Goal: Task Accomplishment & Management: Manage account settings

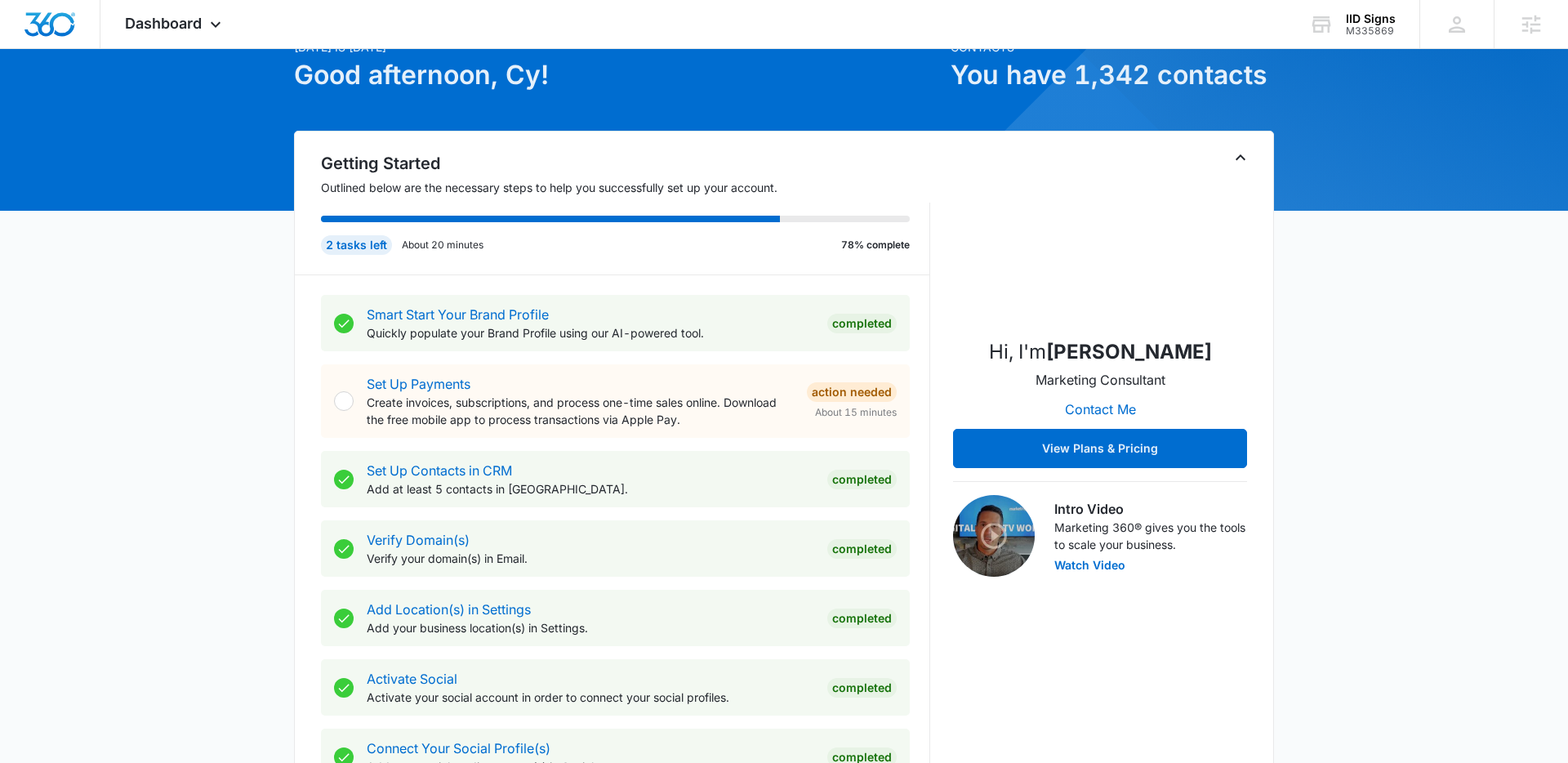
scroll to position [85, 0]
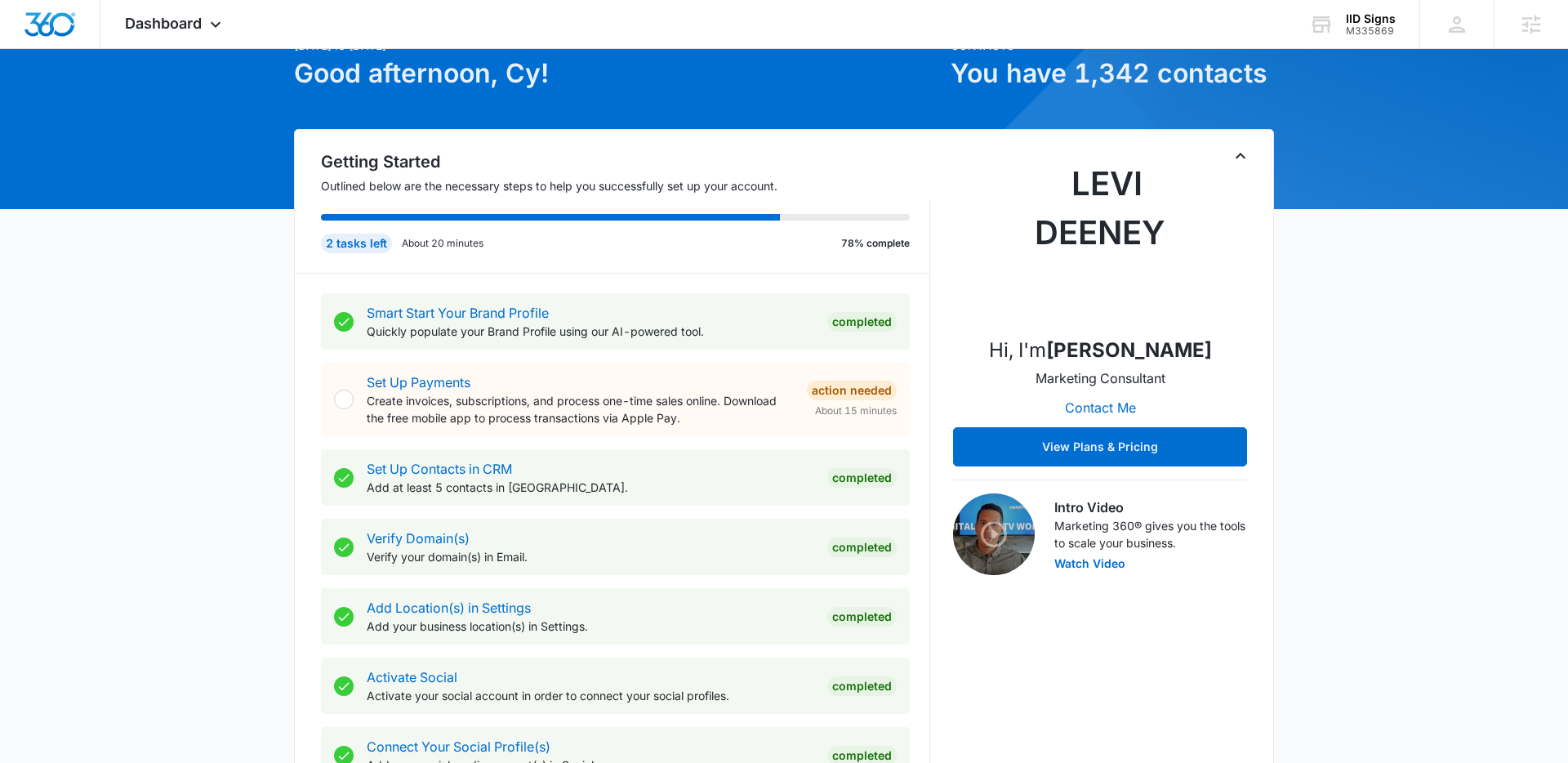
click at [212, 33] on div "Dashboard Apps Reputation Websites Forms CRM Email Social Shop Payments POS Con…" at bounding box center [174, 23] width 149 height 48
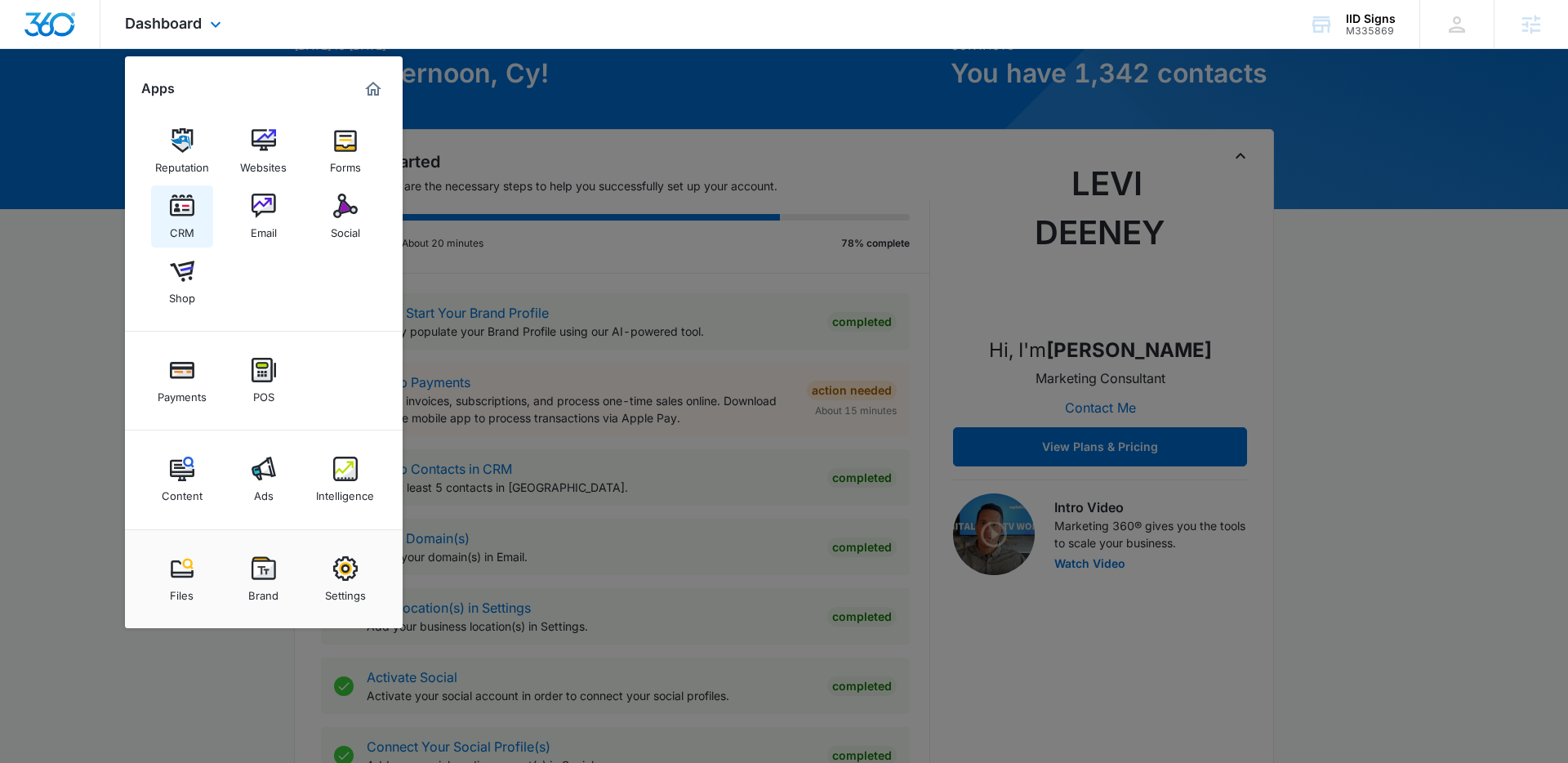
click at [194, 210] on img at bounding box center [181, 206] width 24 height 24
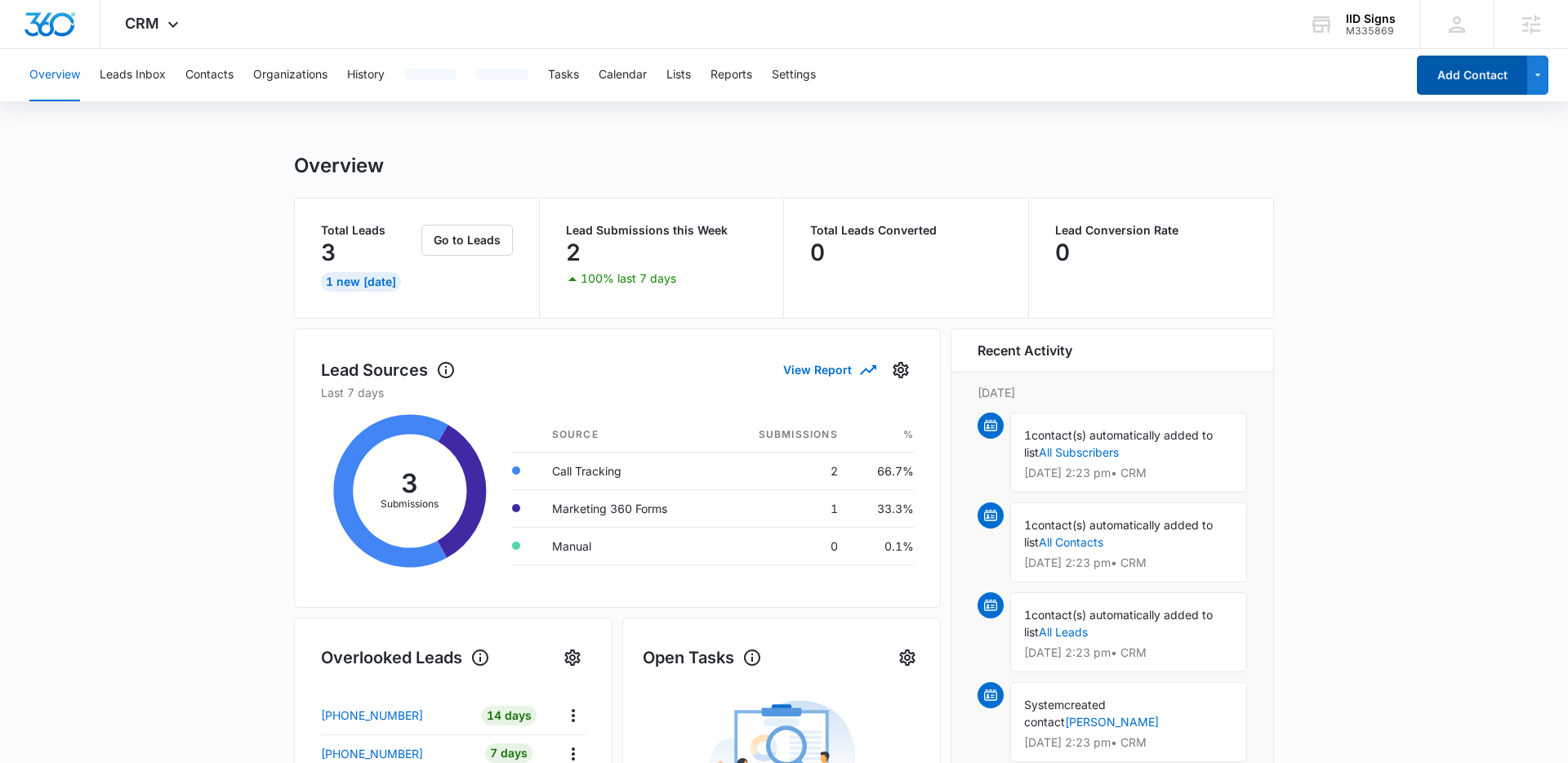
click at [1499, 77] on button "Add Contact" at bounding box center [1472, 75] width 110 height 39
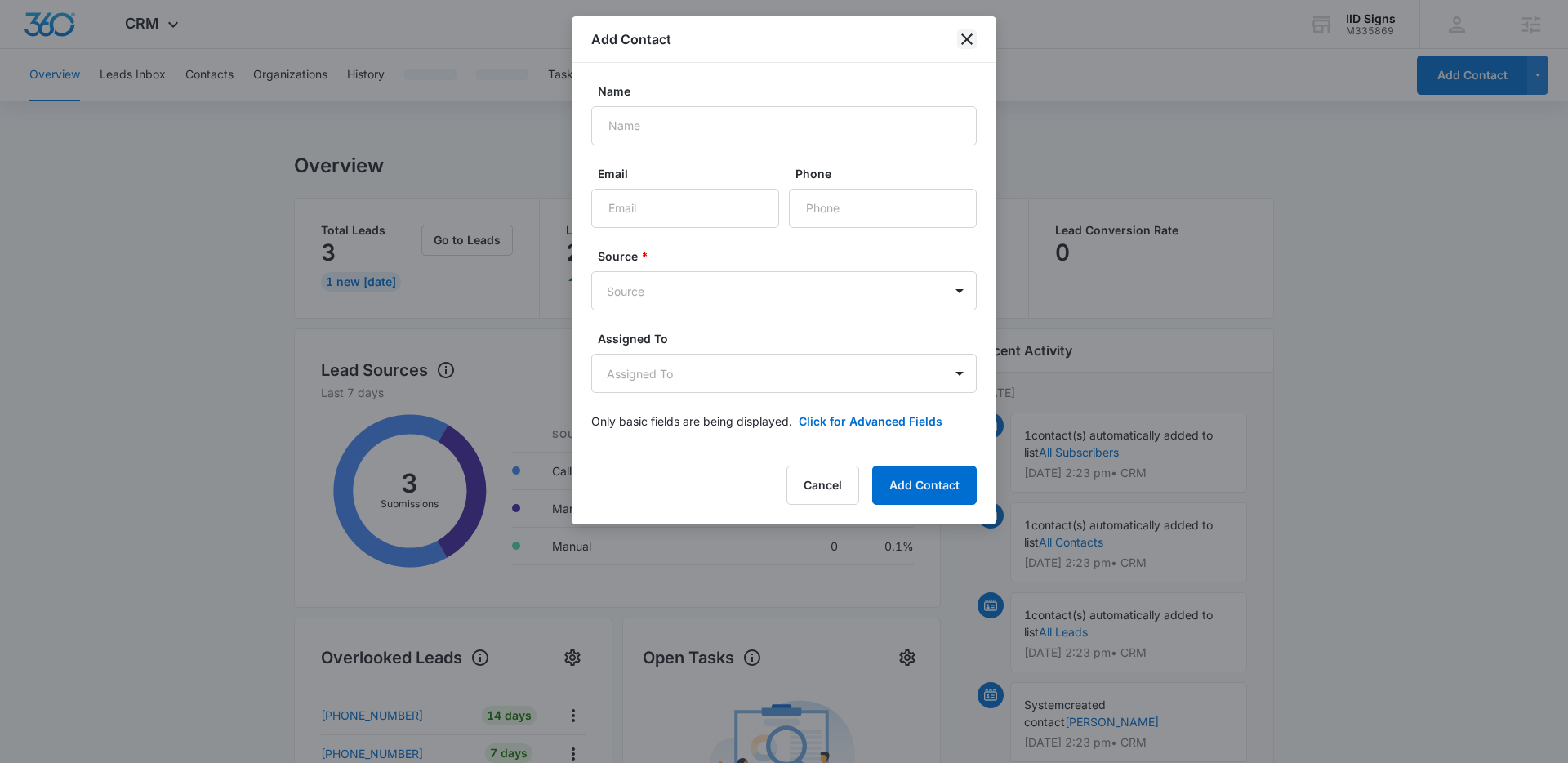
click at [969, 38] on icon "close" at bounding box center [967, 39] width 12 height 12
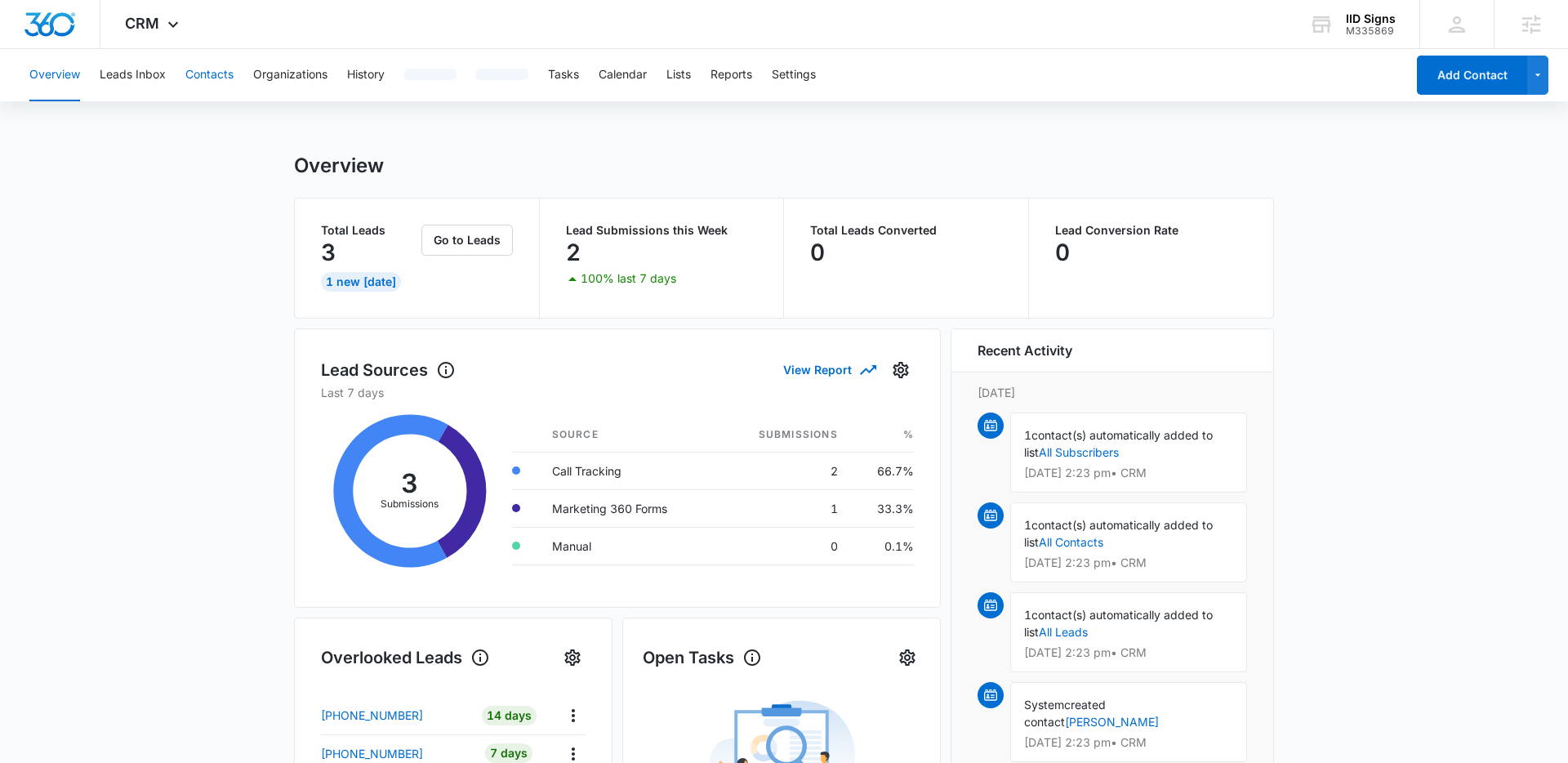
click at [221, 84] on button "Contacts" at bounding box center [208, 75] width 48 height 53
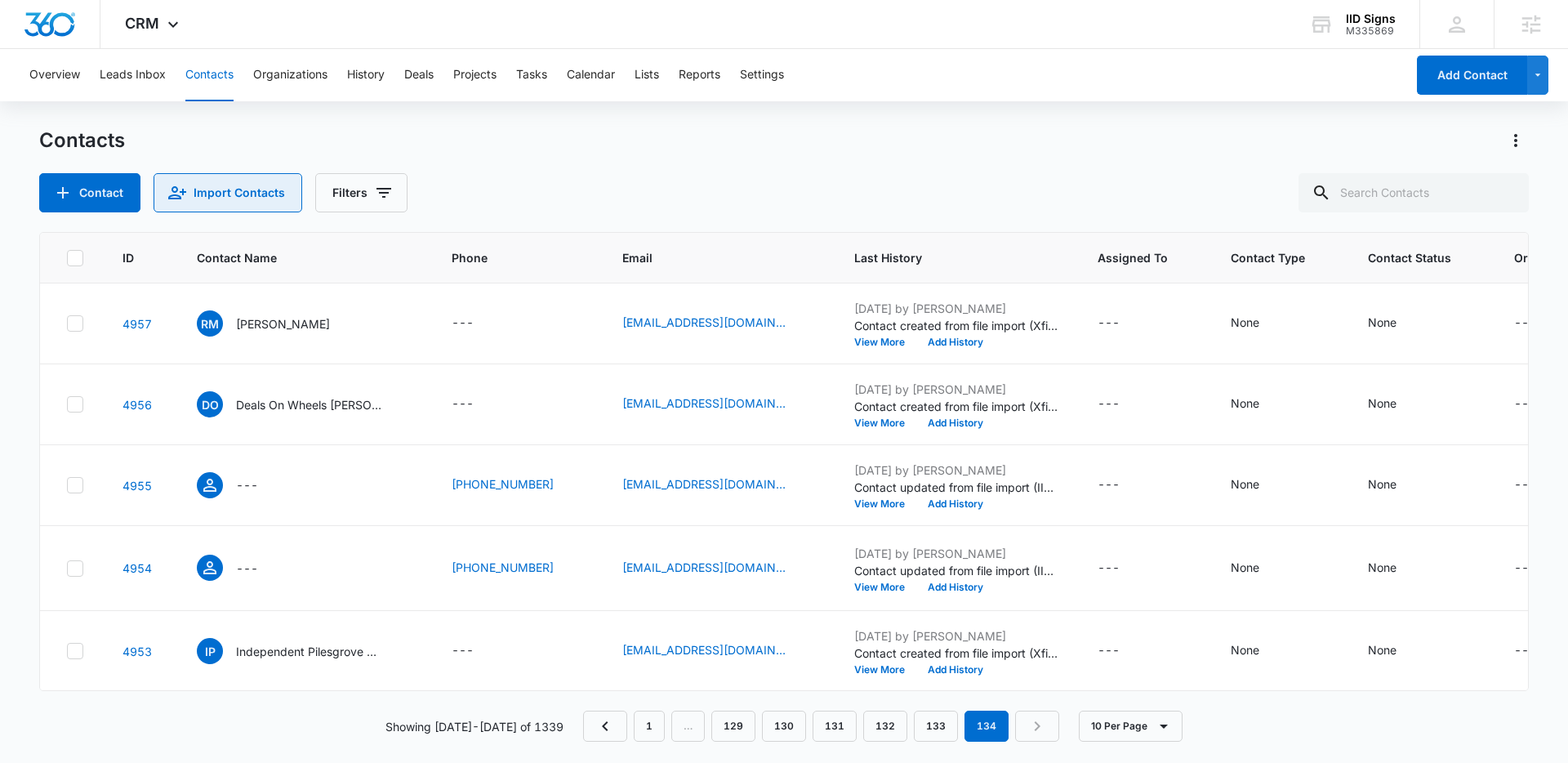
click at [244, 188] on button "Import Contacts" at bounding box center [228, 193] width 149 height 39
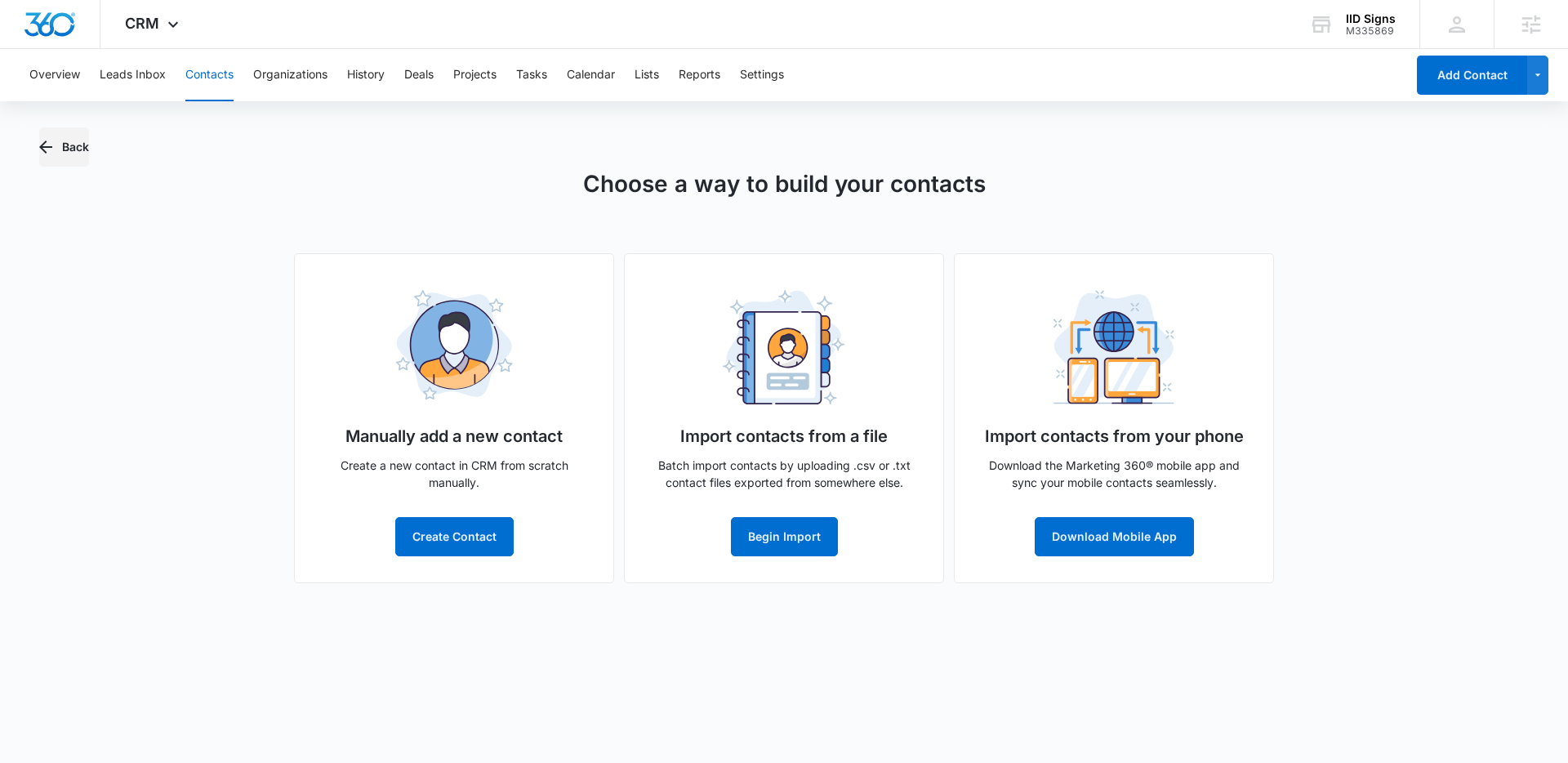
click at [56, 140] on button "Back" at bounding box center [63, 147] width 50 height 39
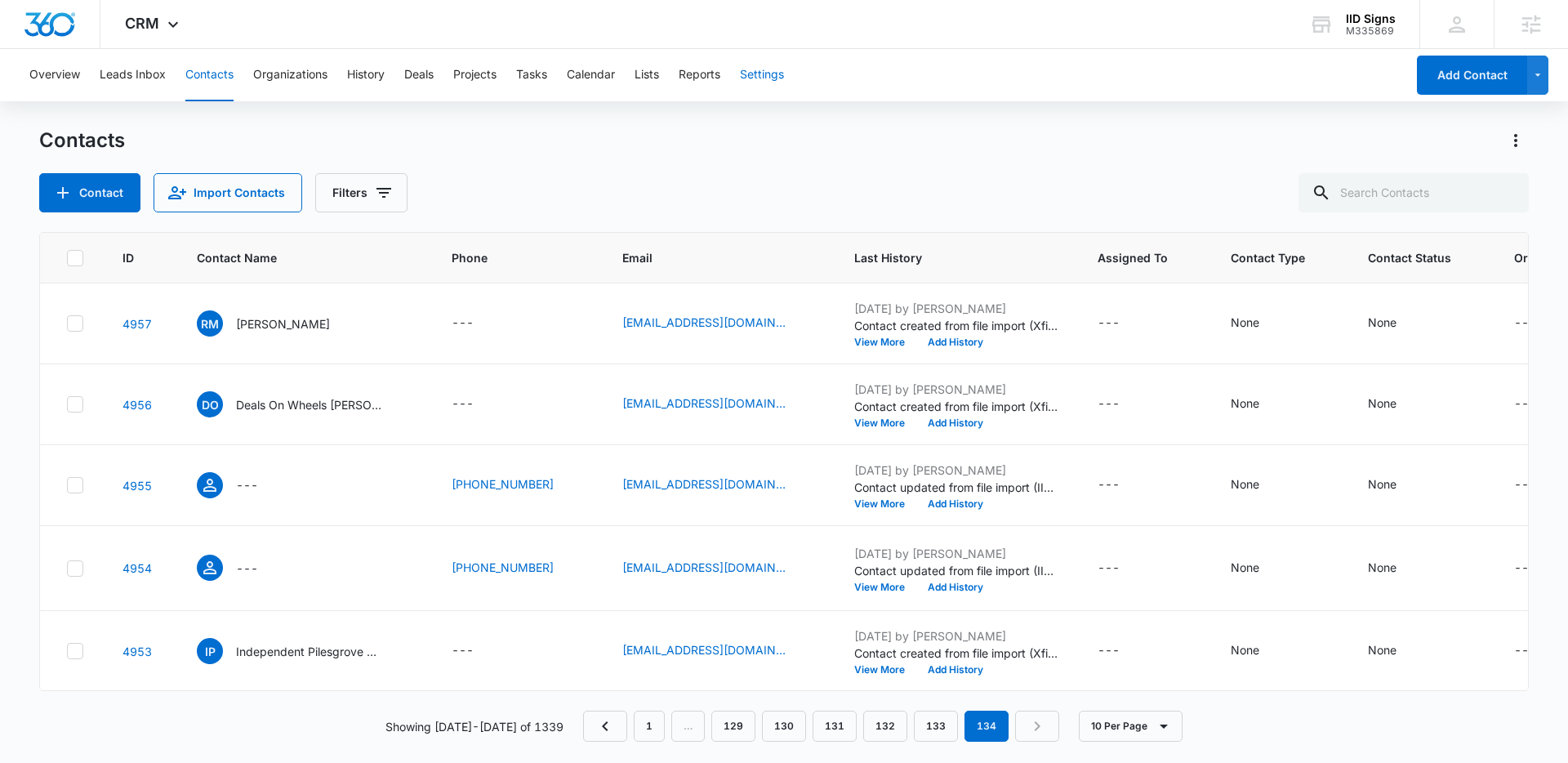
click at [768, 69] on button "Settings" at bounding box center [762, 75] width 44 height 53
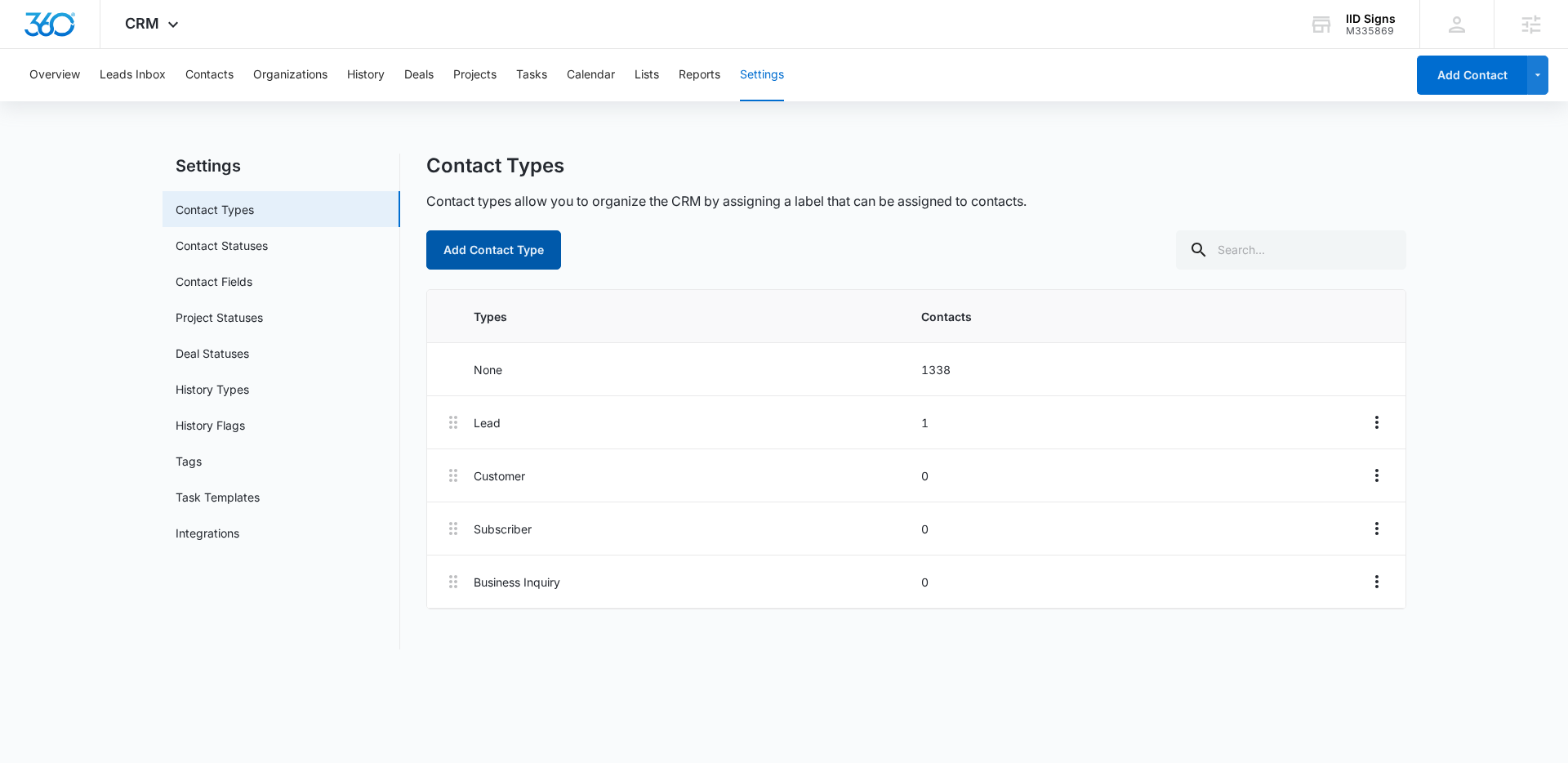
click at [447, 241] on button "Add Contact Type" at bounding box center [494, 250] width 134 height 39
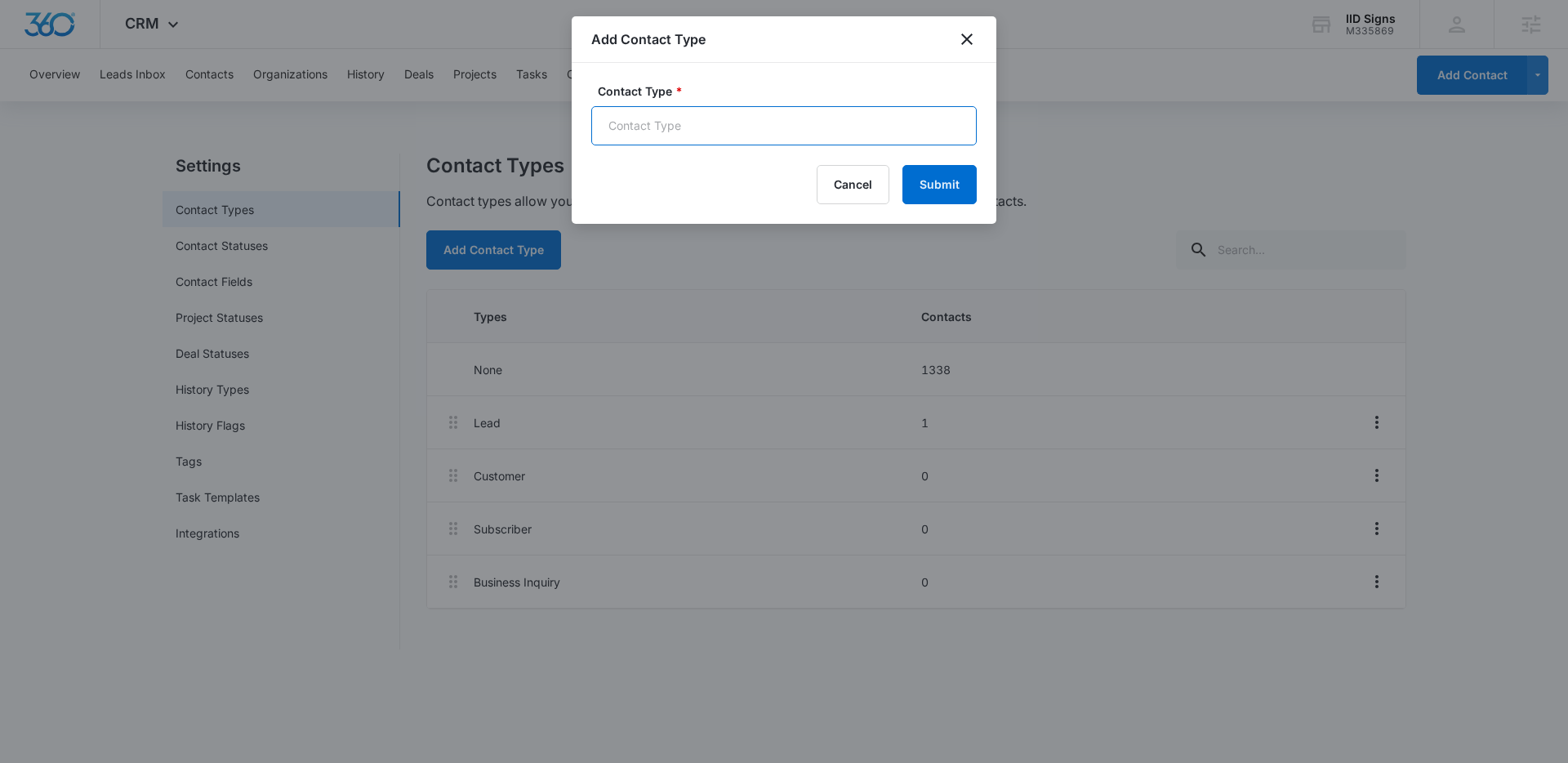
click at [697, 114] on input "Contact Type *" at bounding box center [784, 126] width 386 height 39
type input "revised list Octob"
type input "Revised List October 2025"
click at [936, 182] on button "Submit" at bounding box center [940, 184] width 74 height 39
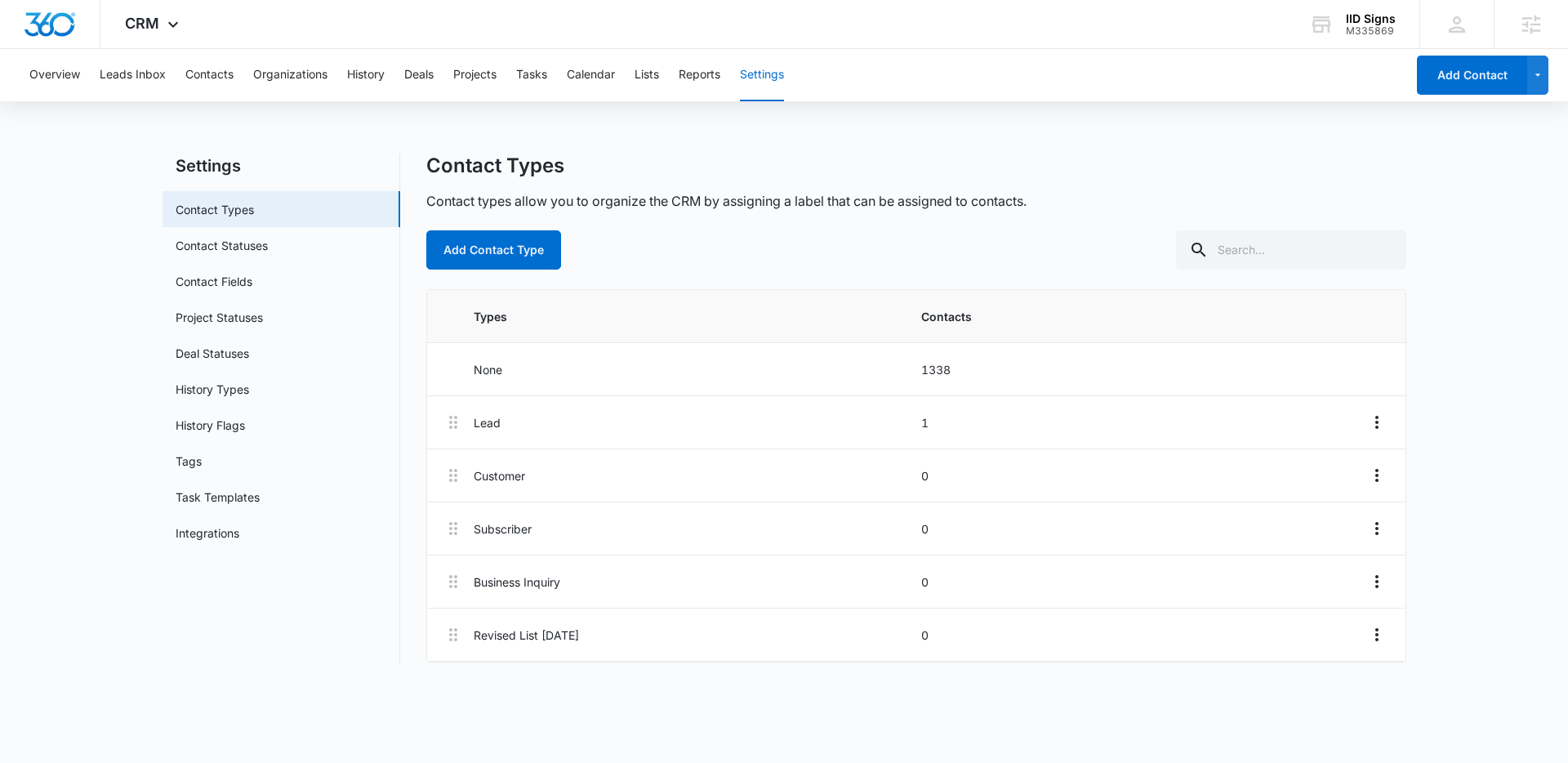
click at [933, 303] on div "Types Contacts" at bounding box center [915, 316] width 884 height 26
click at [933, 318] on p "Contacts" at bounding box center [1139, 317] width 437 height 18
click at [190, 85] on button "Contacts" at bounding box center [208, 75] width 48 height 53
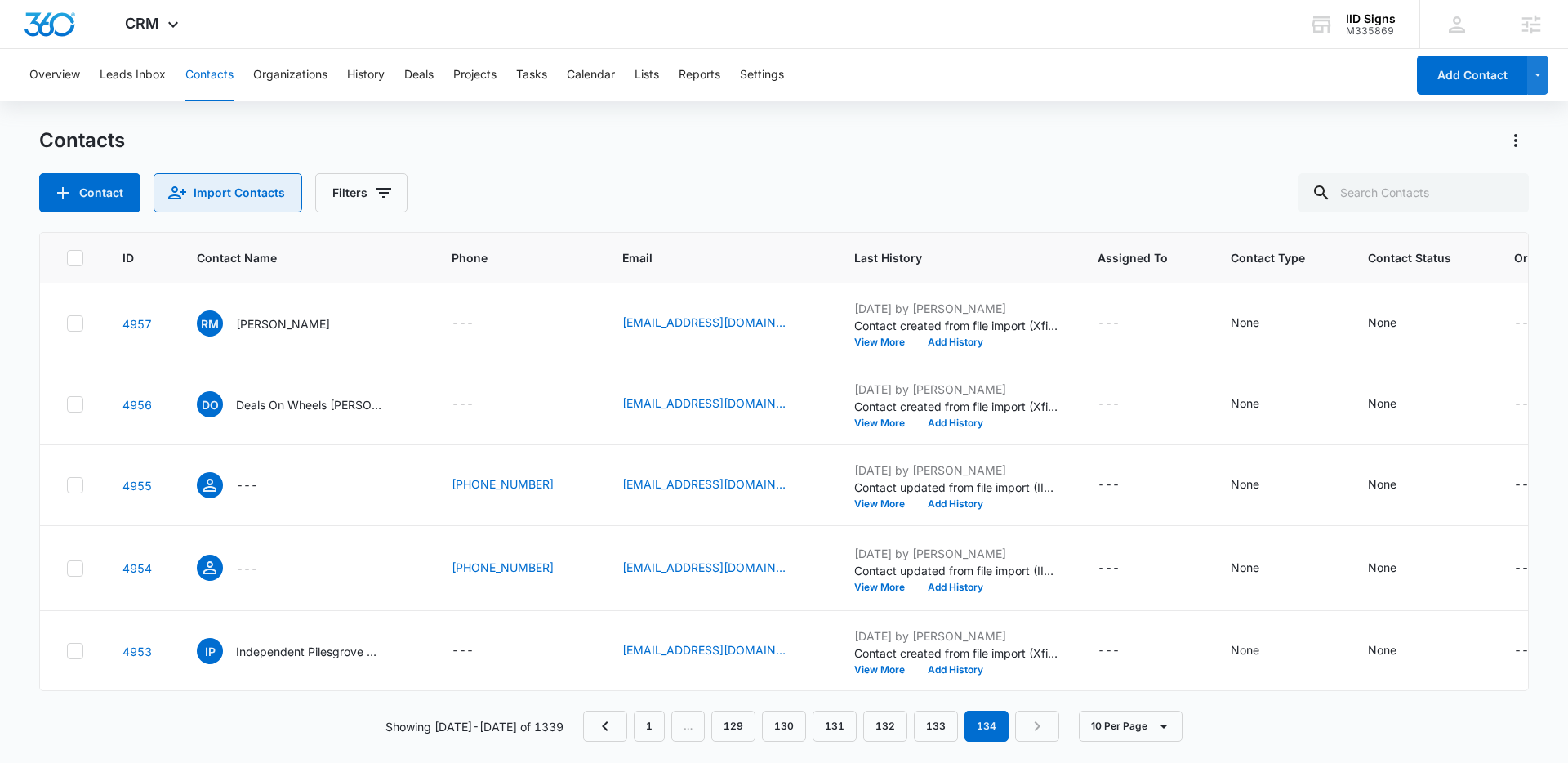
click at [295, 193] on button "Import Contacts" at bounding box center [228, 193] width 149 height 39
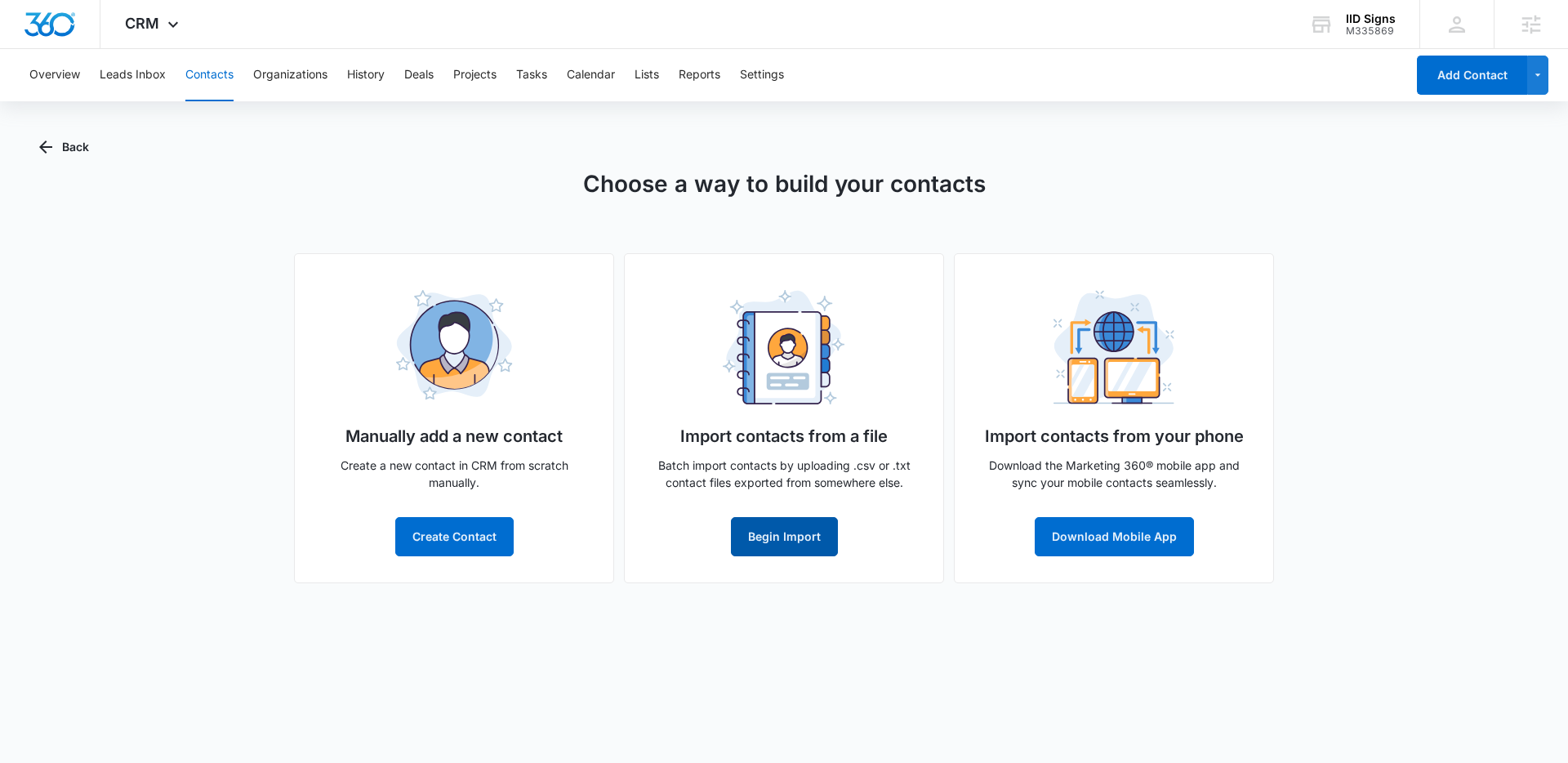
click at [793, 536] on button "Begin Import" at bounding box center [785, 537] width 107 height 39
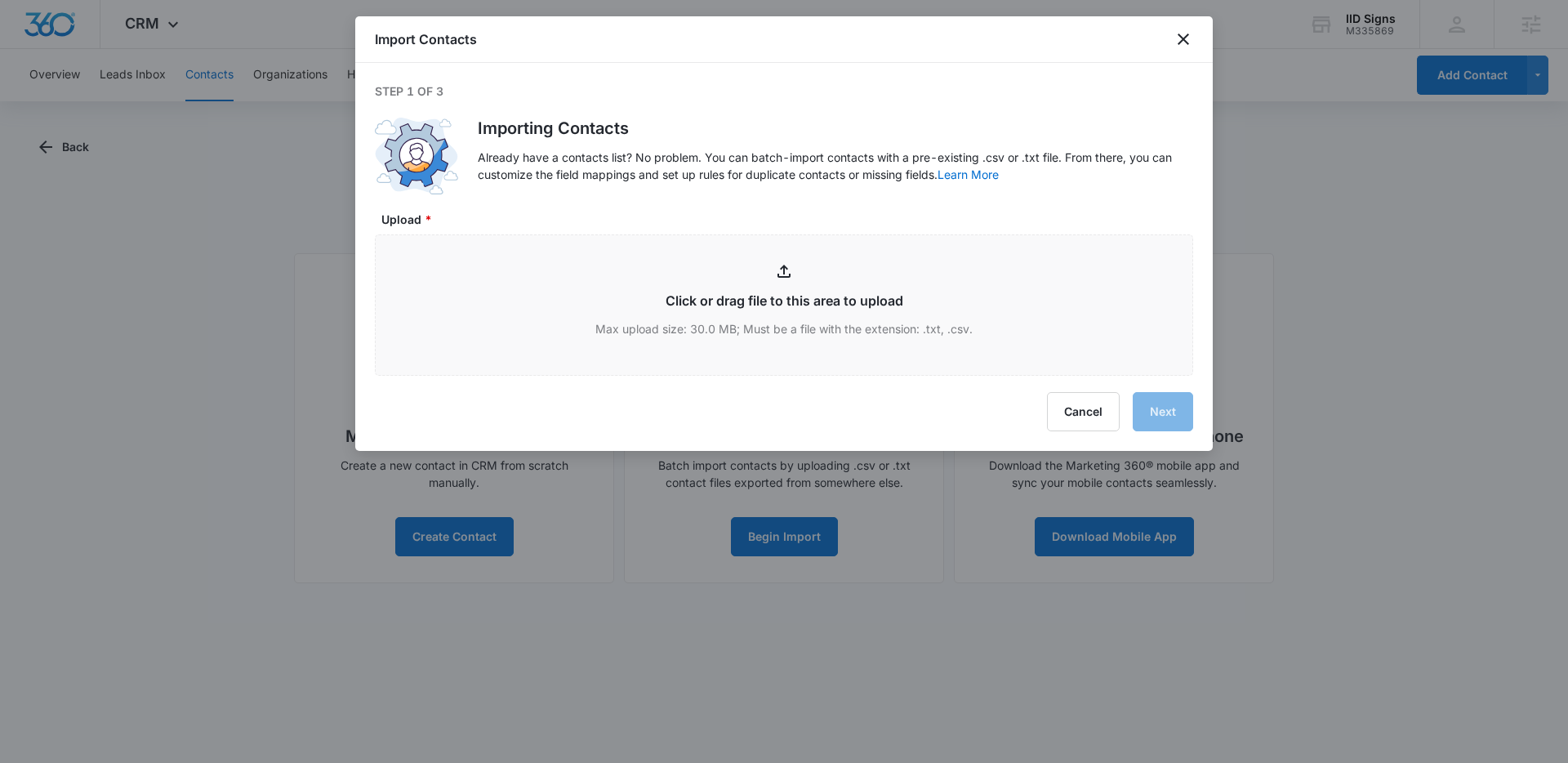
type input "C:\fakepath\CRM LIST (FINAL EDIT) (1).csv"
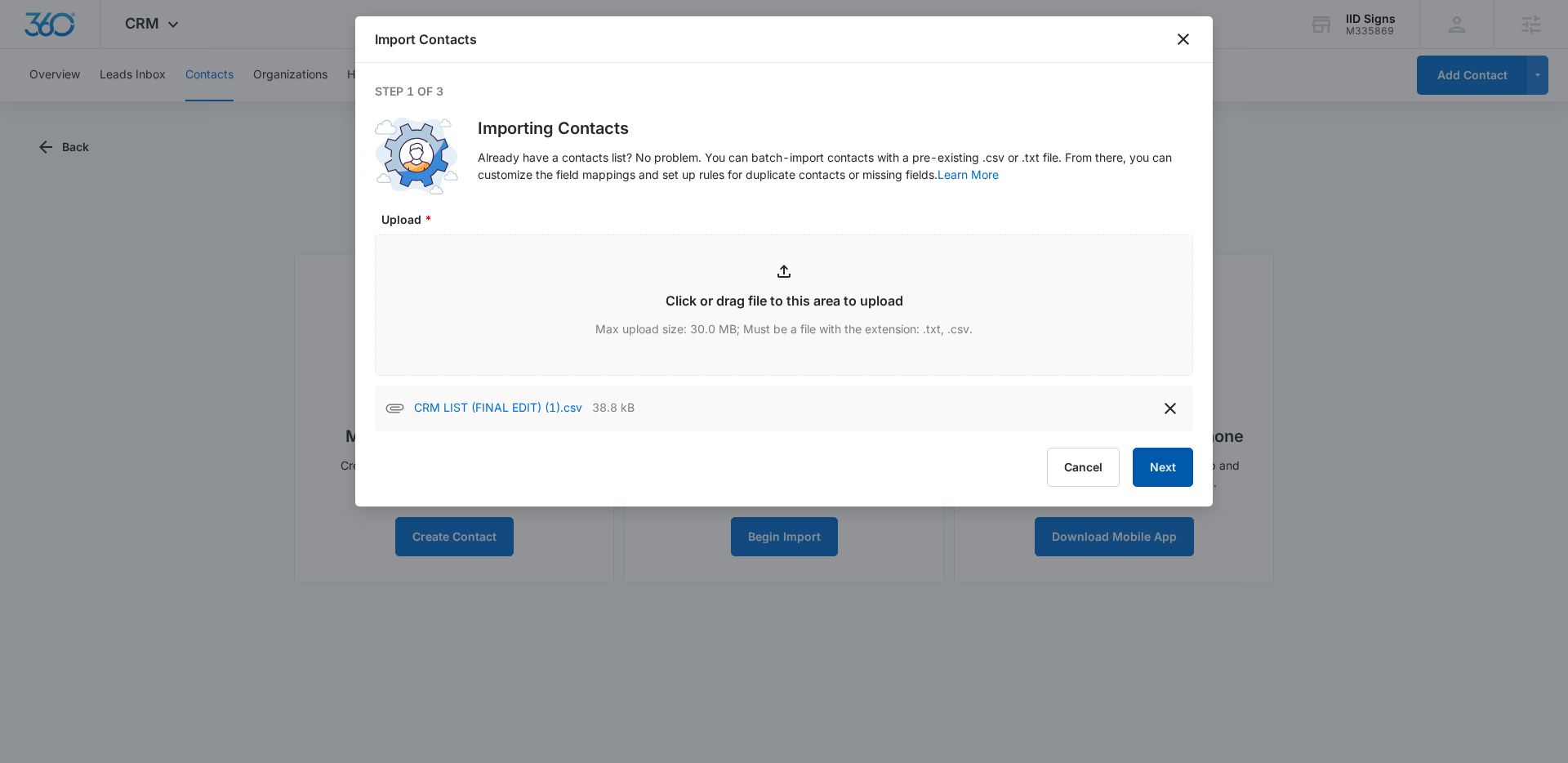
click at [1170, 484] on button "Next" at bounding box center [1163, 468] width 60 height 39
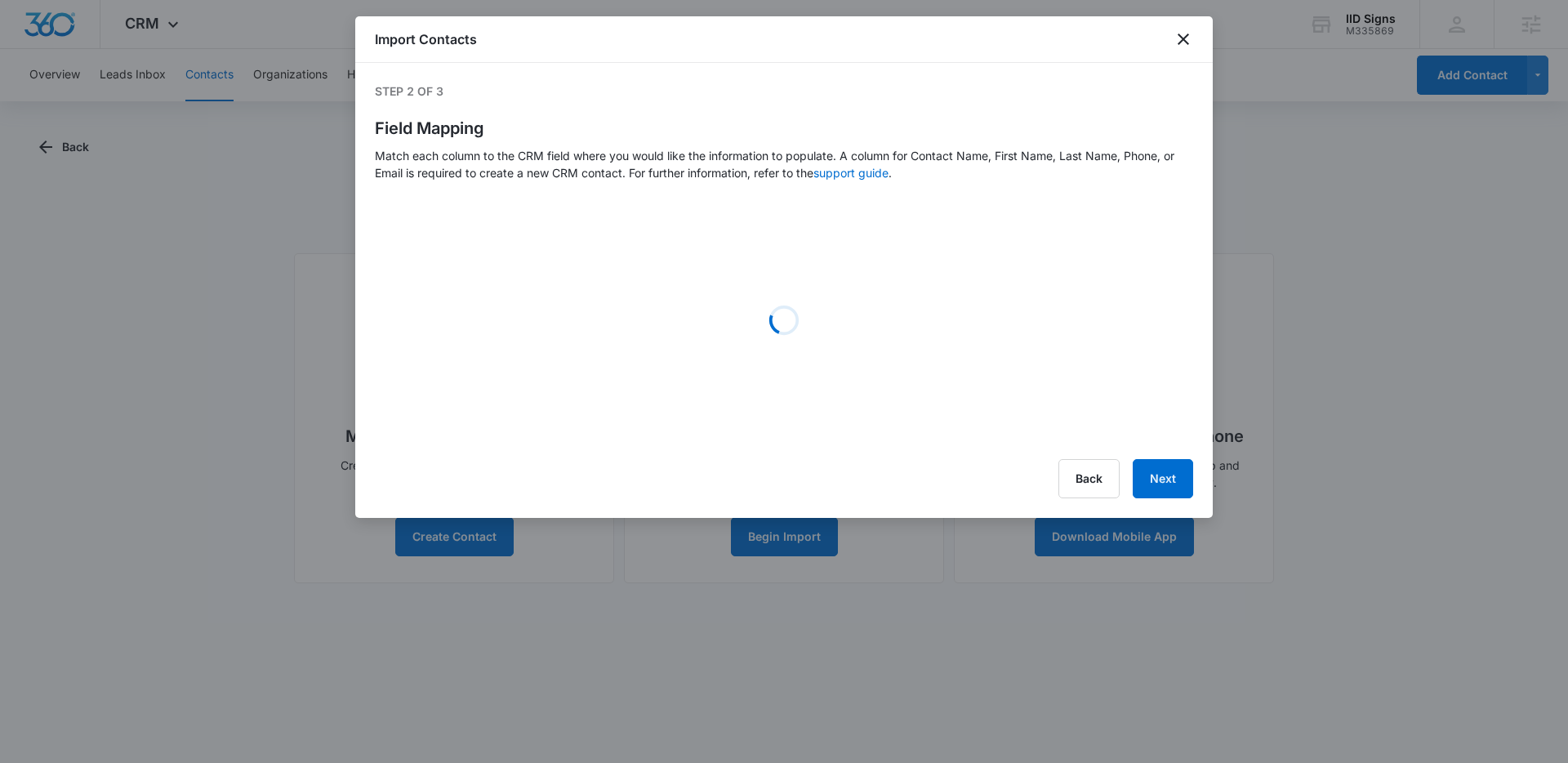
select select "184"
select select "185"
select select "ipAddress"
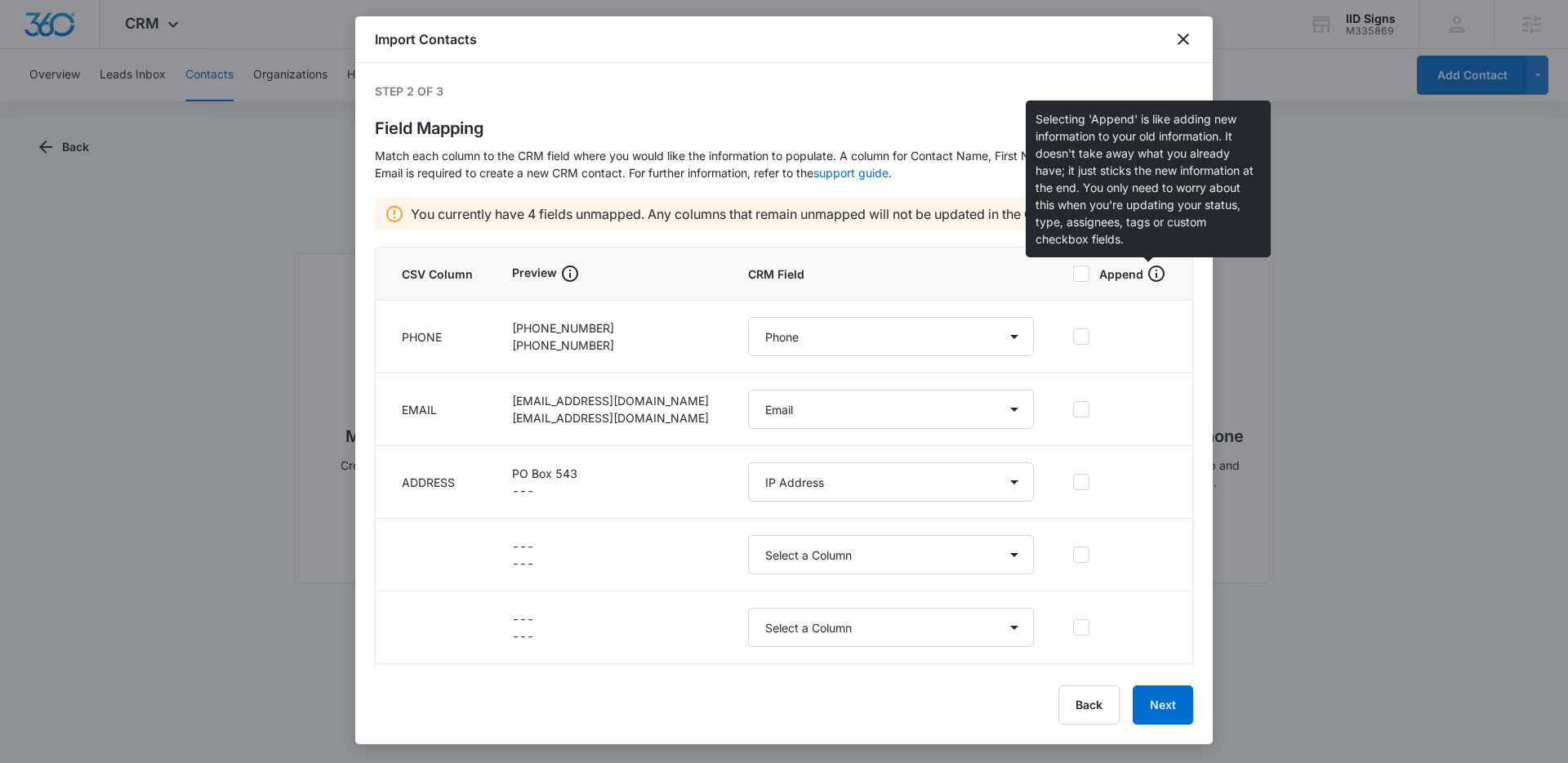
click at [1148, 274] on icon at bounding box center [1156, 274] width 17 height 17
click at [1073, 274] on input "Append" at bounding box center [1073, 274] width 0 height 1
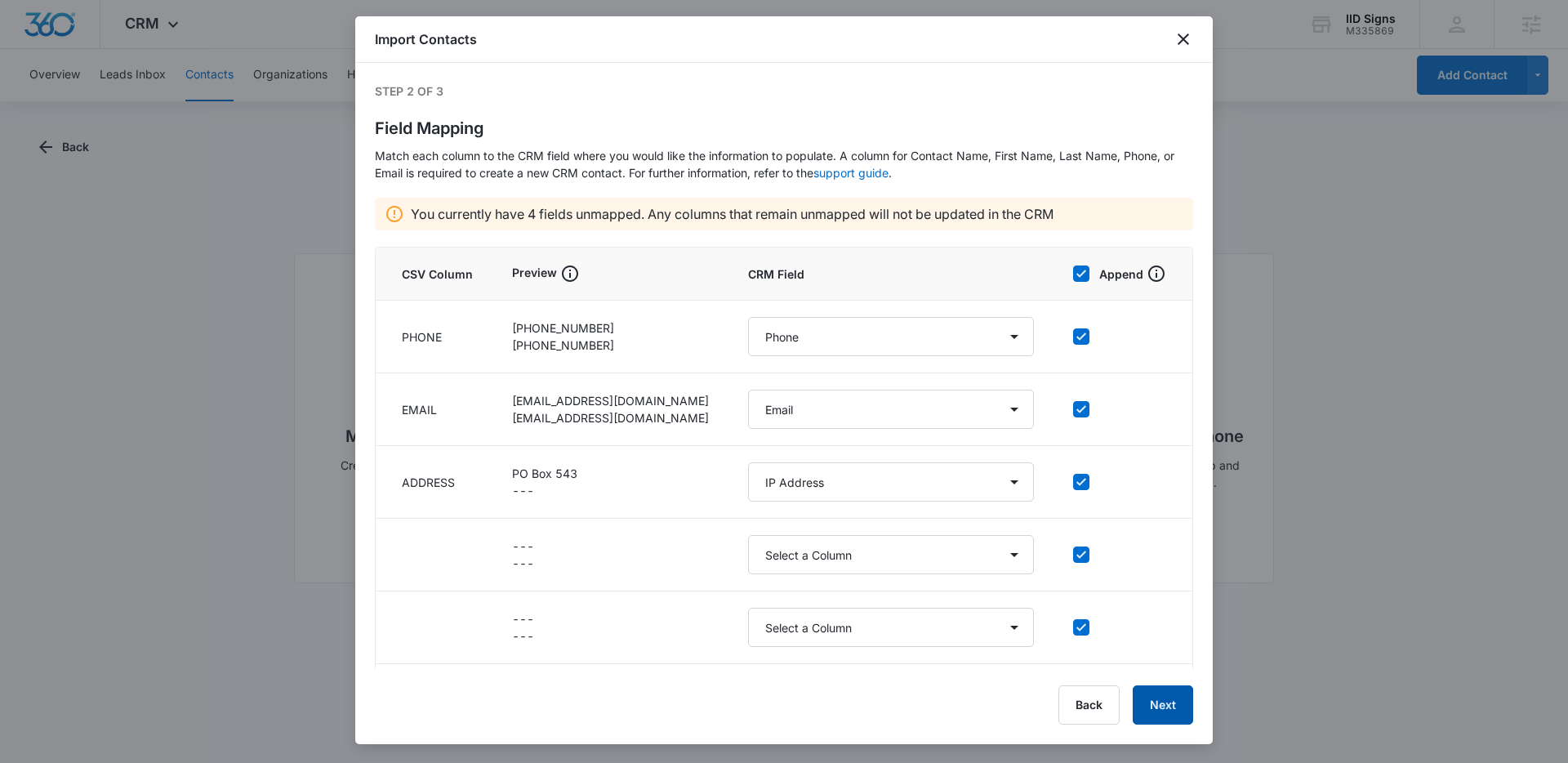
click at [1168, 693] on button "Next" at bounding box center [1163, 706] width 60 height 39
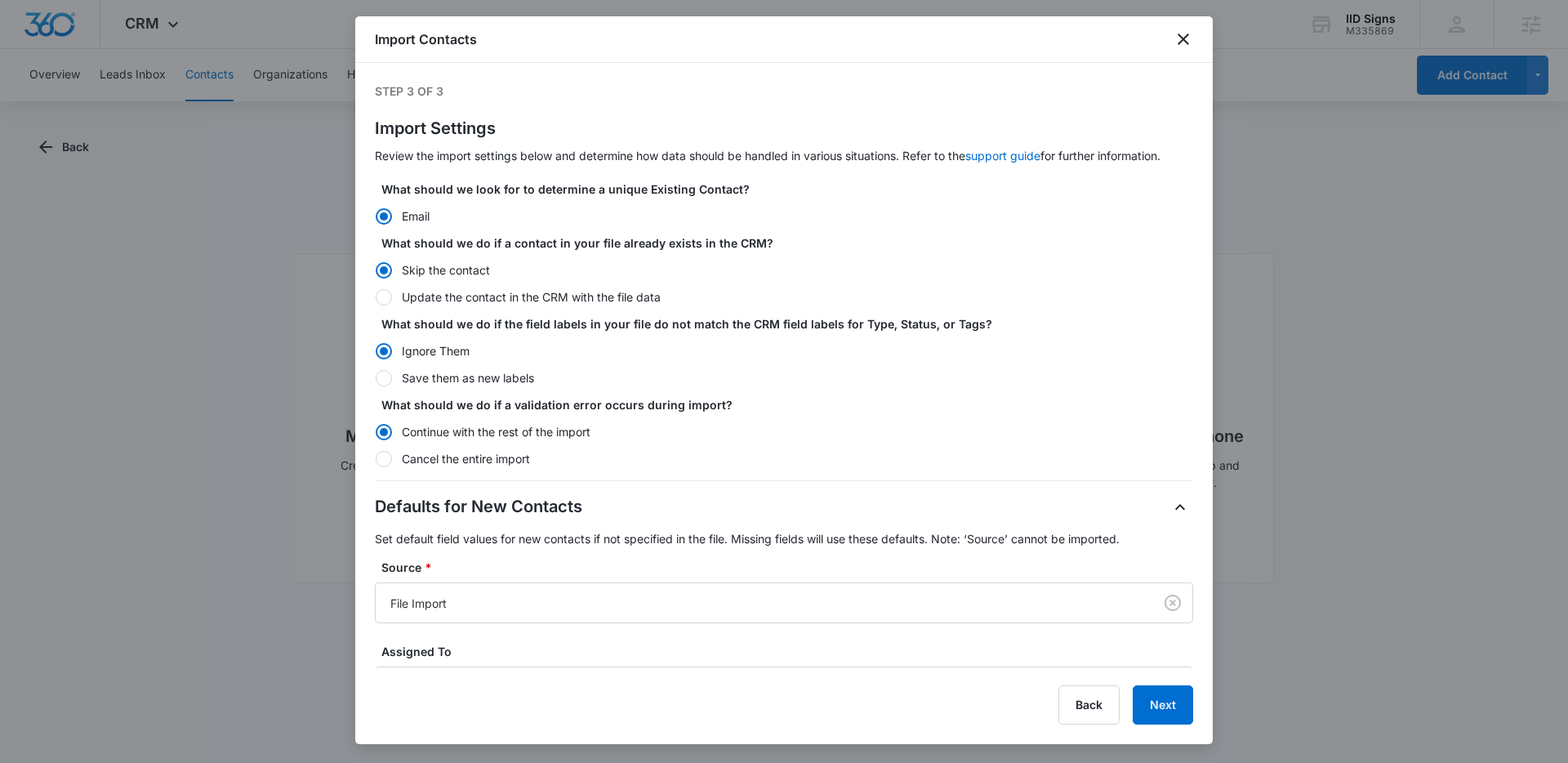
click at [395, 297] on label "Update the contact in the CRM with the file data" at bounding box center [784, 297] width 818 height 18
click at [376, 297] on input "Update the contact in the CRM with the file data" at bounding box center [375, 296] width 1 height 1
radio input "false"
radio input "true"
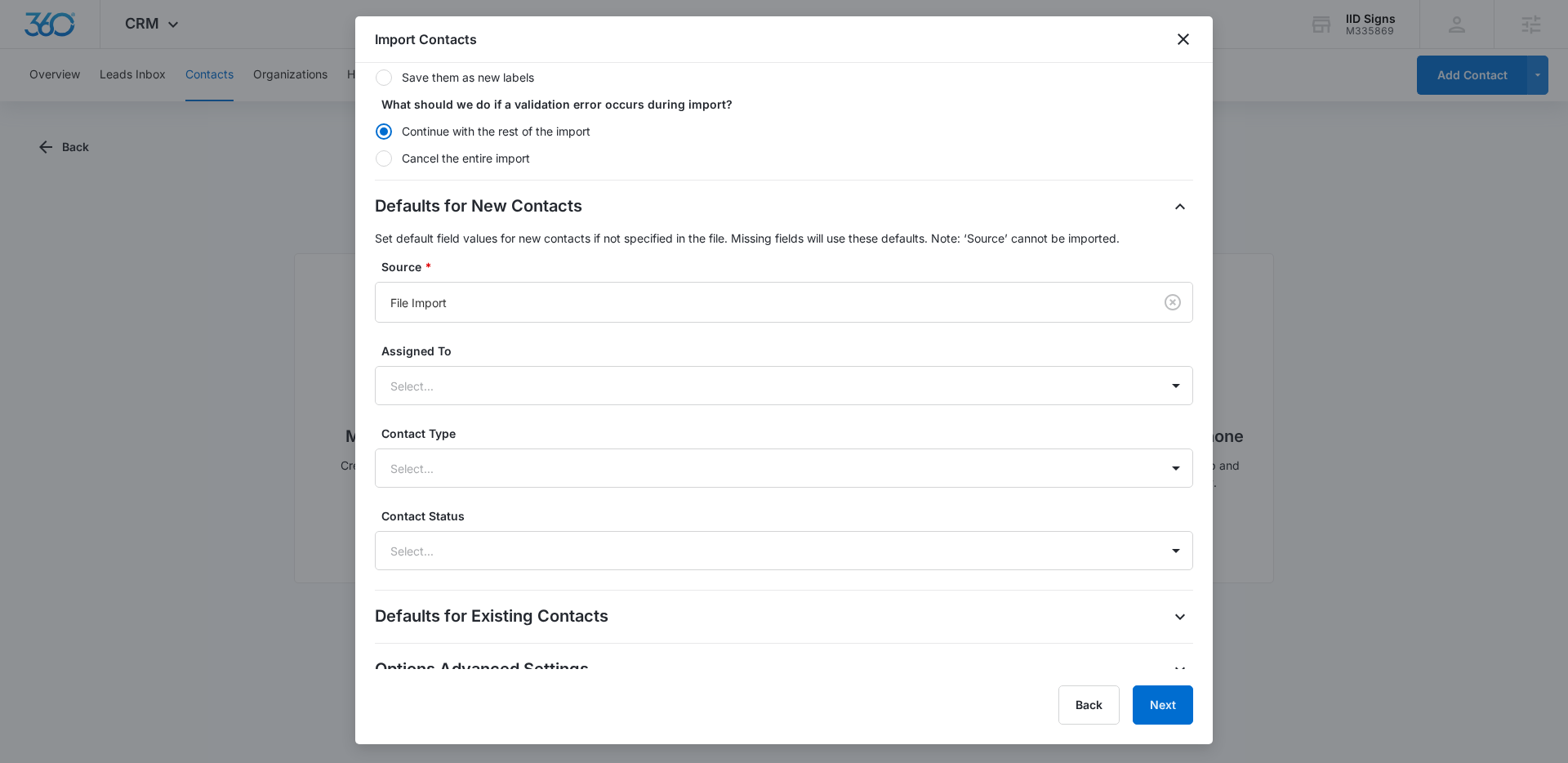
scroll to position [315, 0]
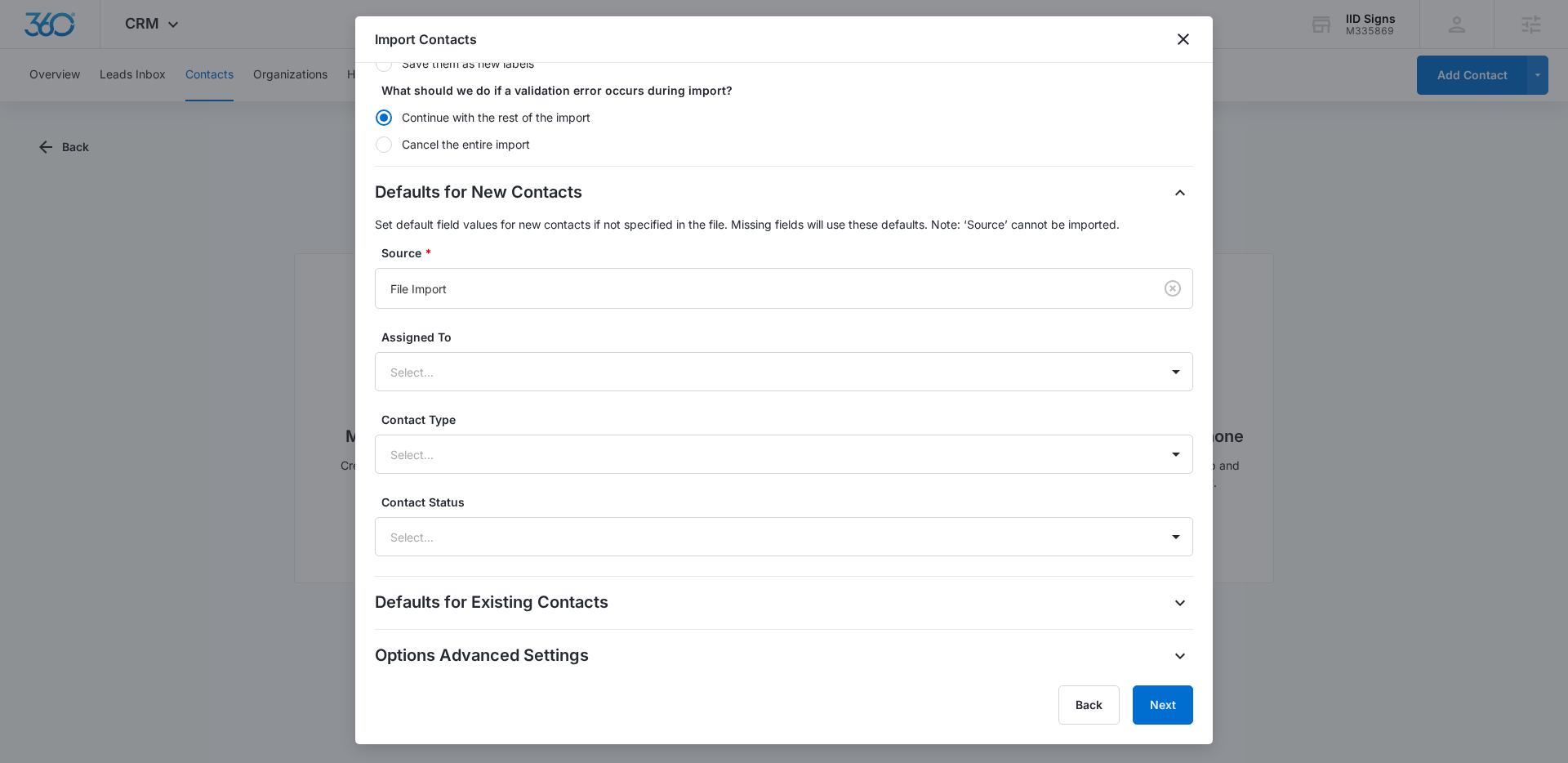
click at [415, 428] on label "Contact Type" at bounding box center [791, 420] width 818 height 18
click at [415, 467] on div "Select..." at bounding box center [767, 455] width 784 height 37
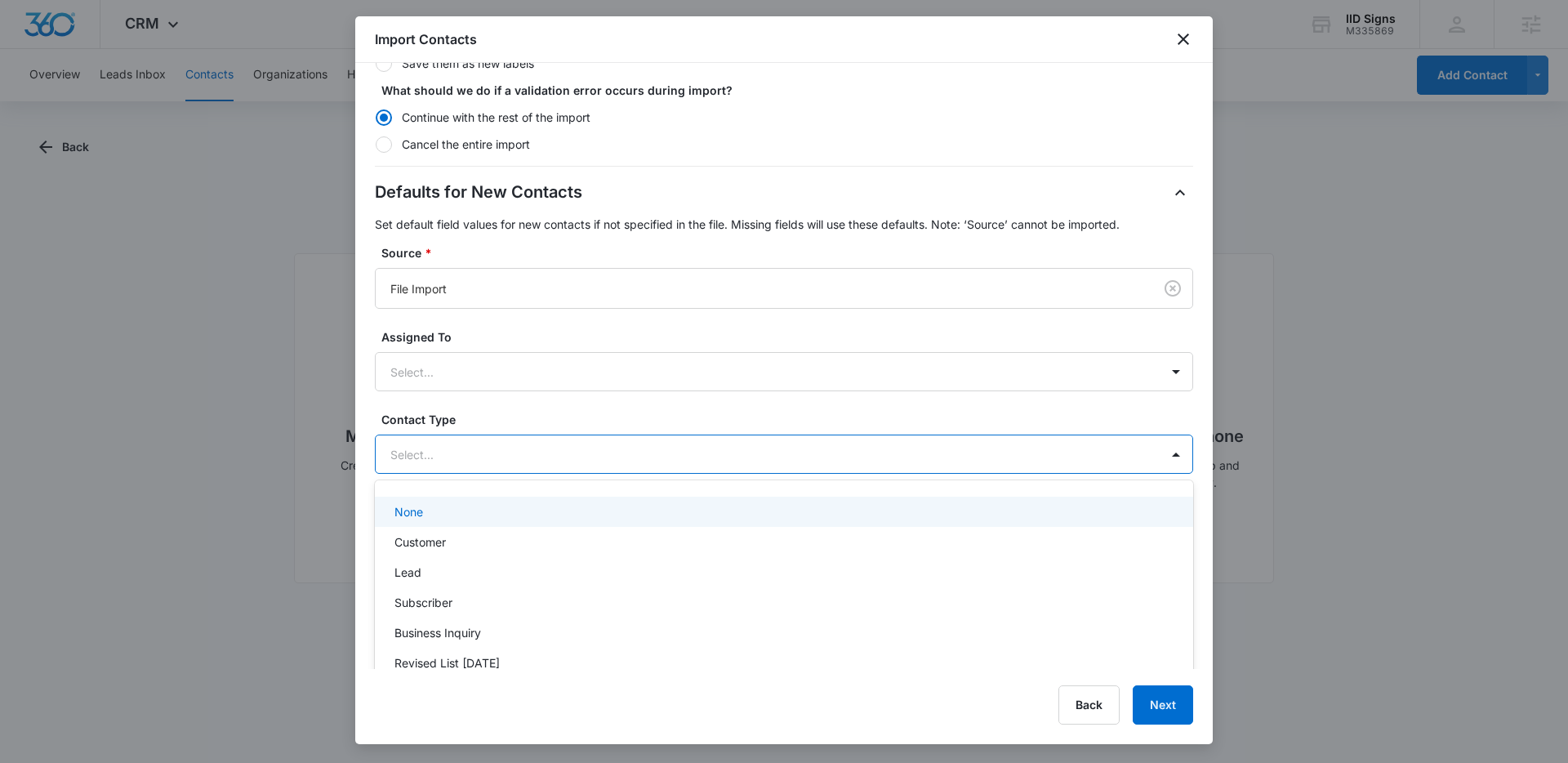
scroll to position [340, 0]
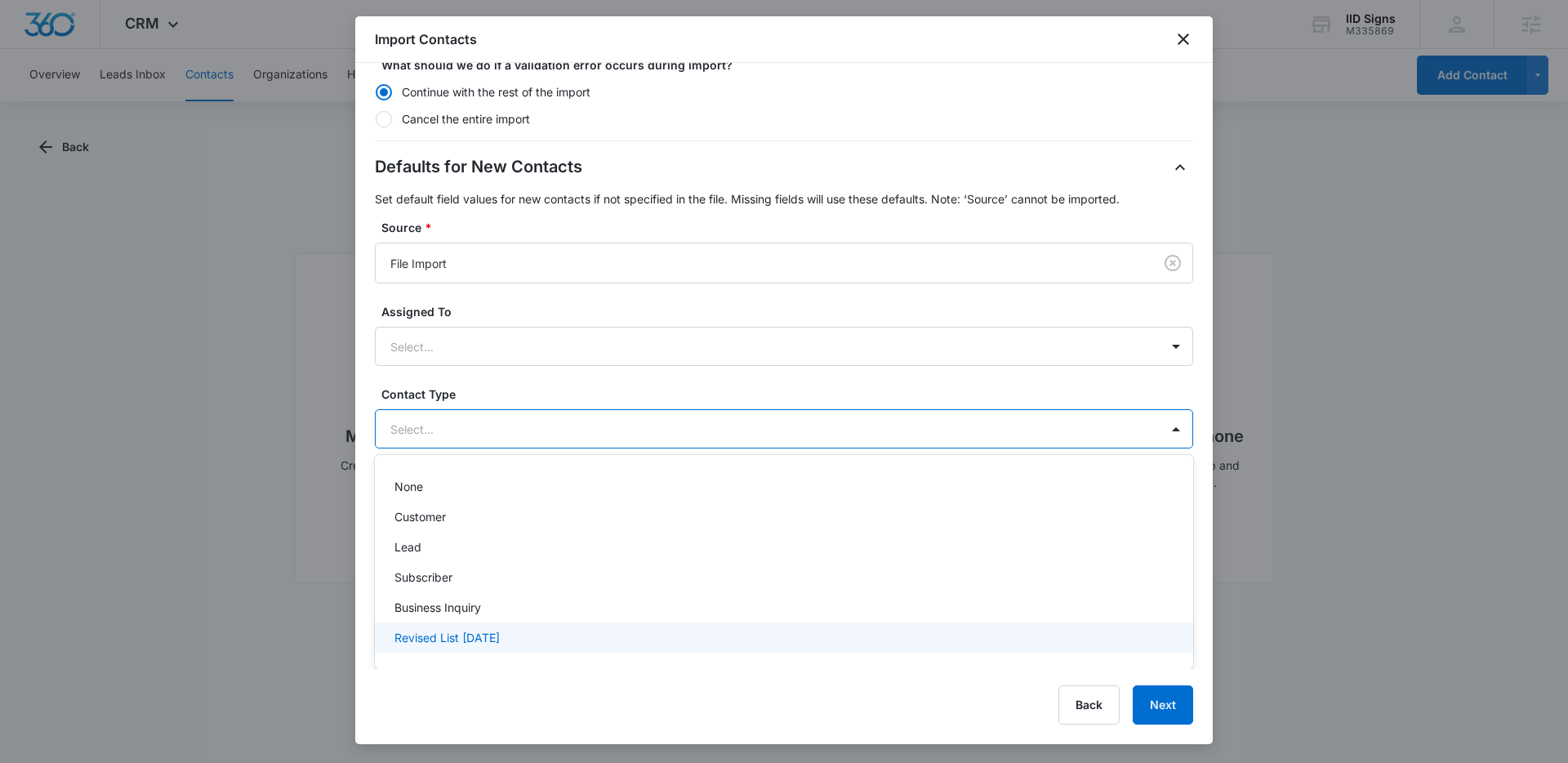
click at [438, 636] on p "Revised List October 2025" at bounding box center [447, 638] width 105 height 18
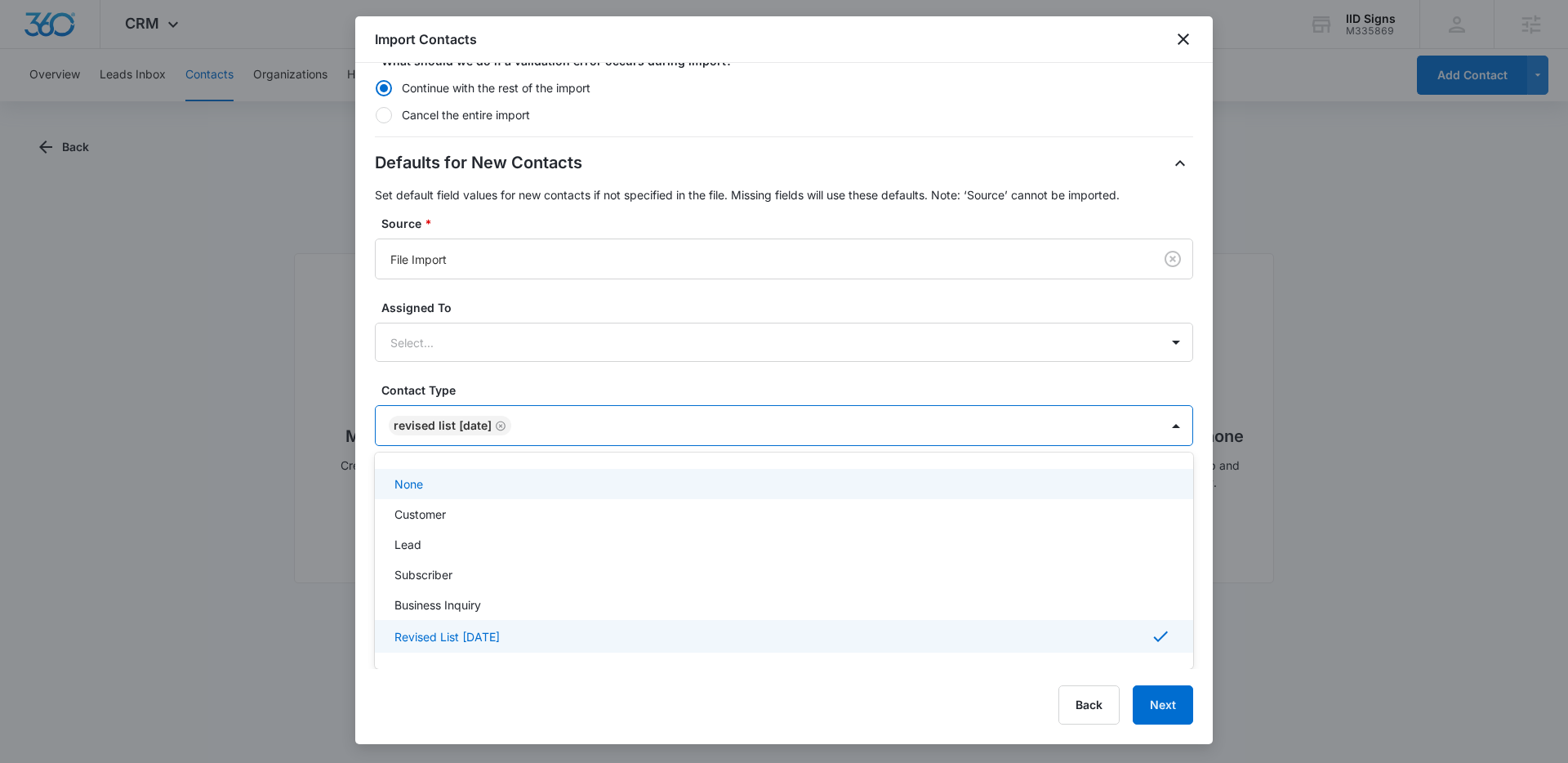
scroll to position [0, 0]
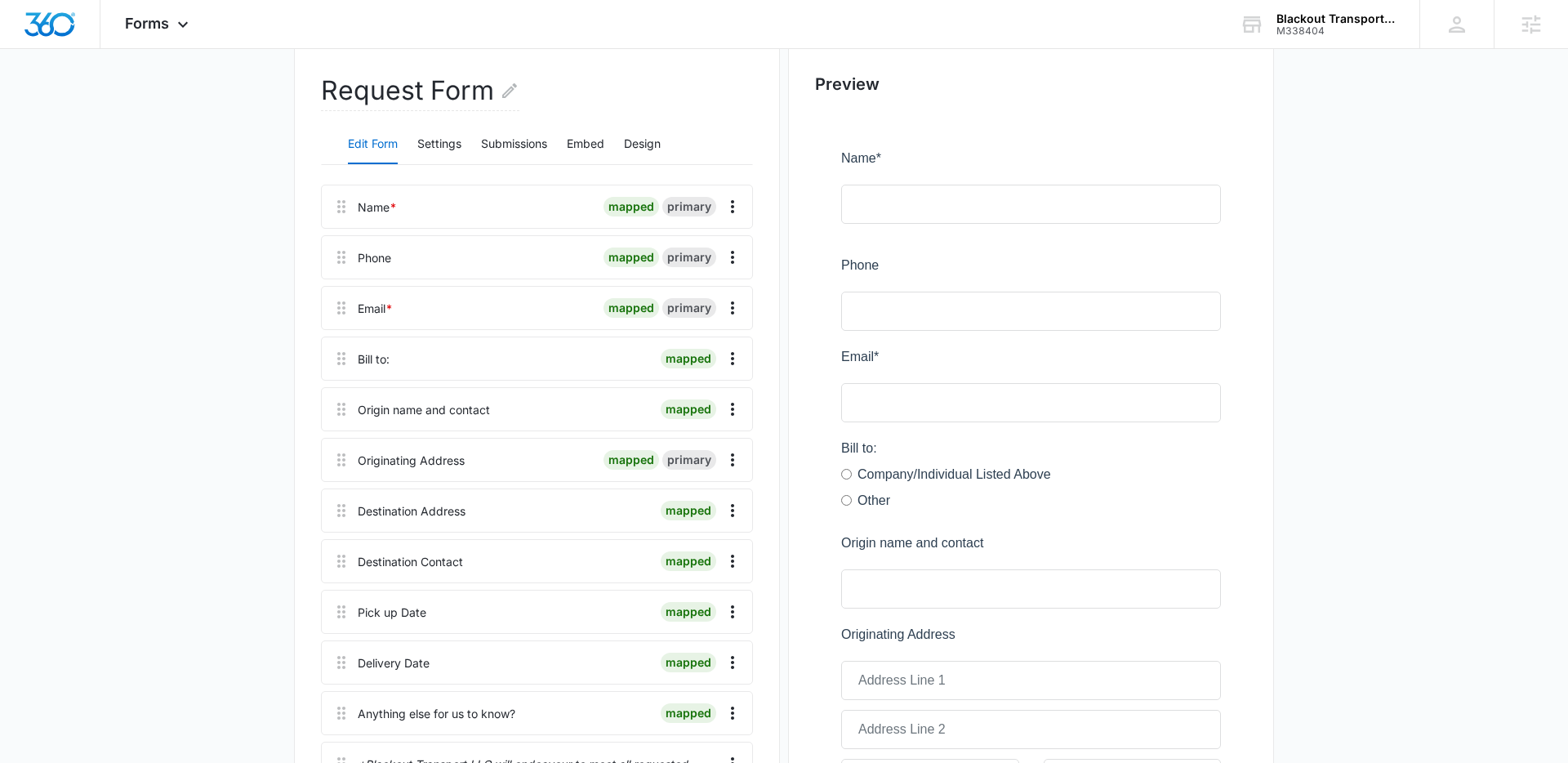
scroll to position [152, 0]
click at [494, 156] on button "Submissions" at bounding box center [514, 143] width 66 height 39
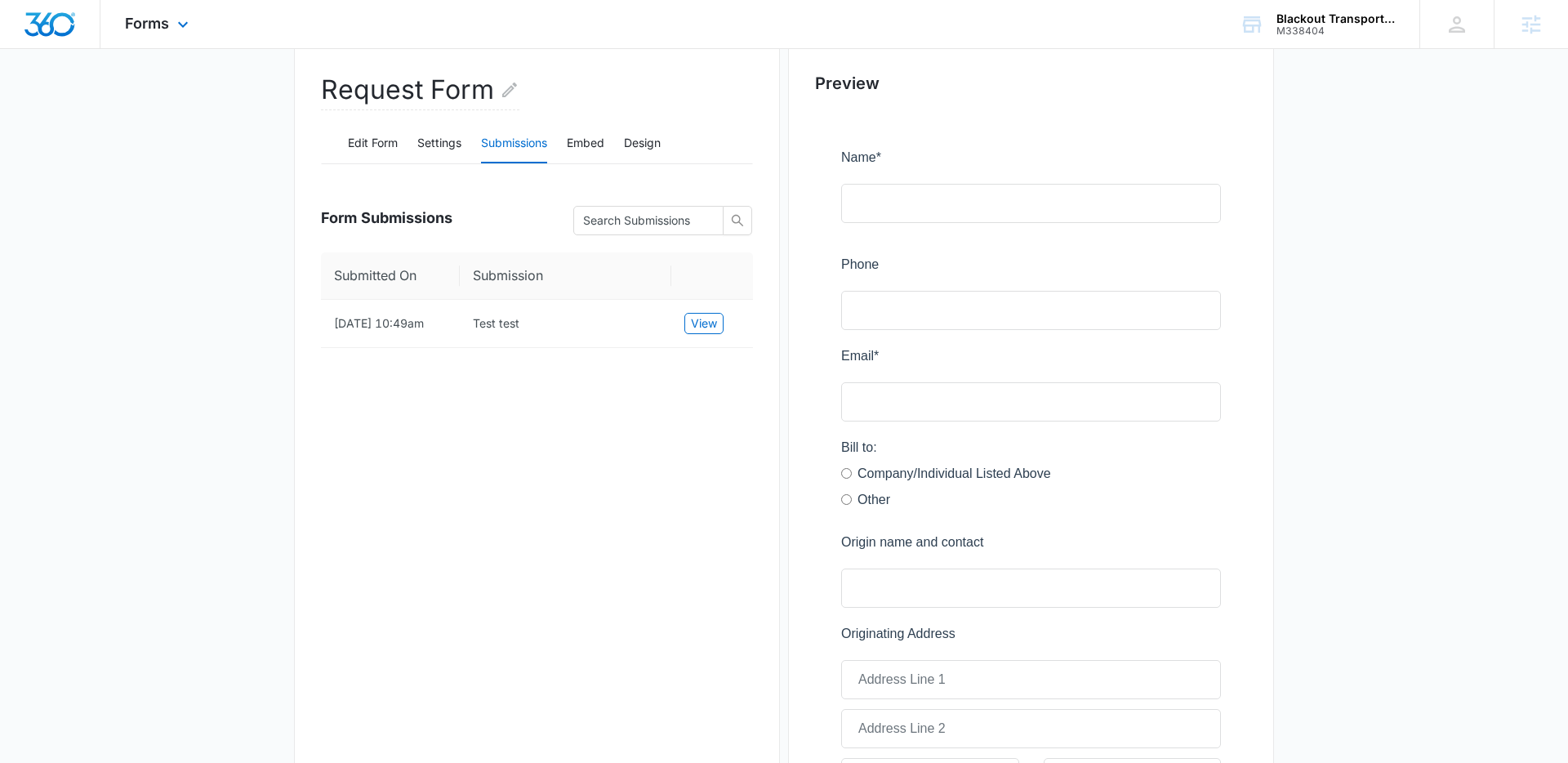
click at [156, 38] on div "Forms Apps Reputation Websites Forms CRM Email Social Payments POS Content Ads …" at bounding box center [159, 23] width 117 height 48
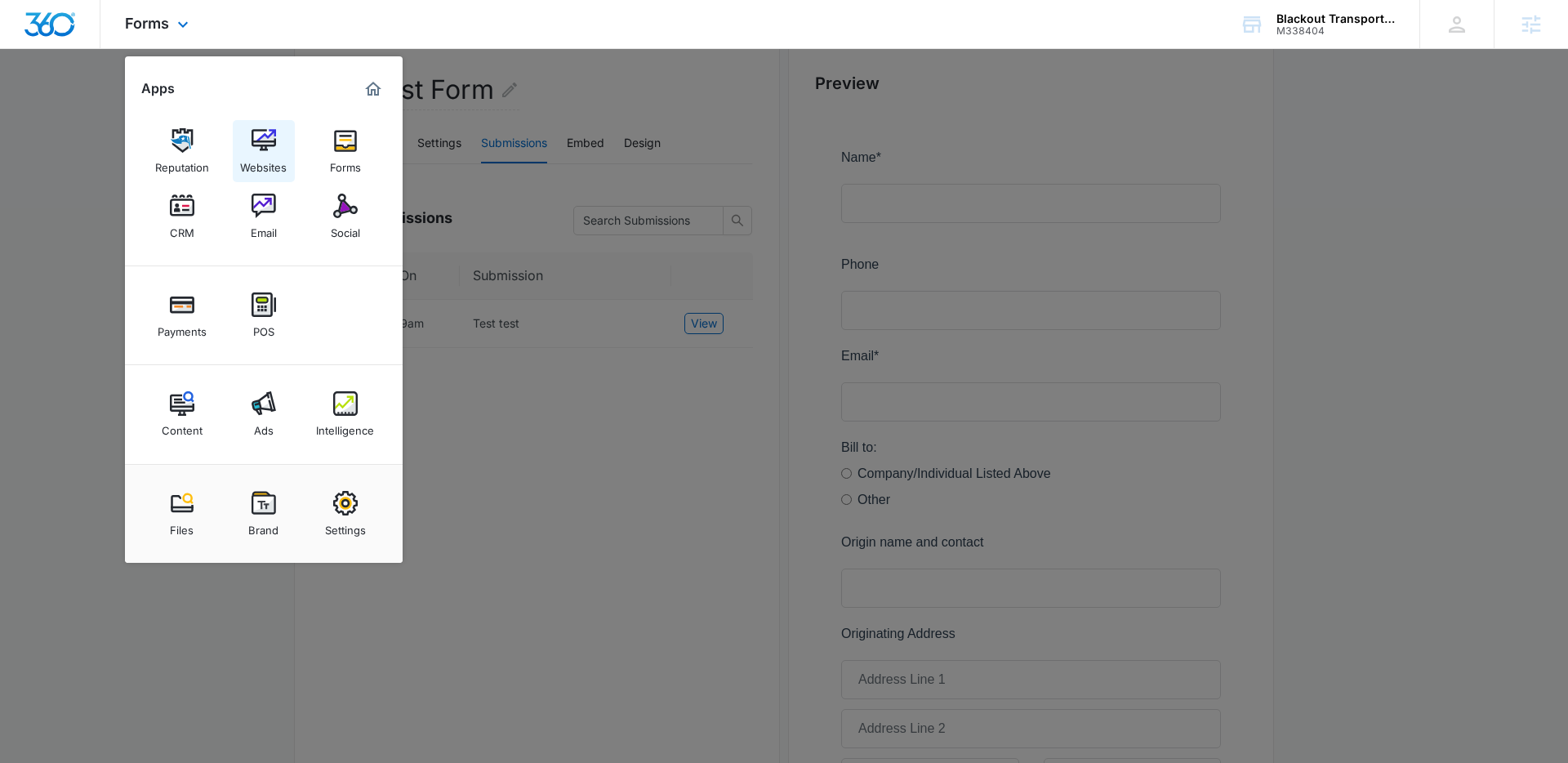
click at [259, 144] on img at bounding box center [263, 140] width 24 height 24
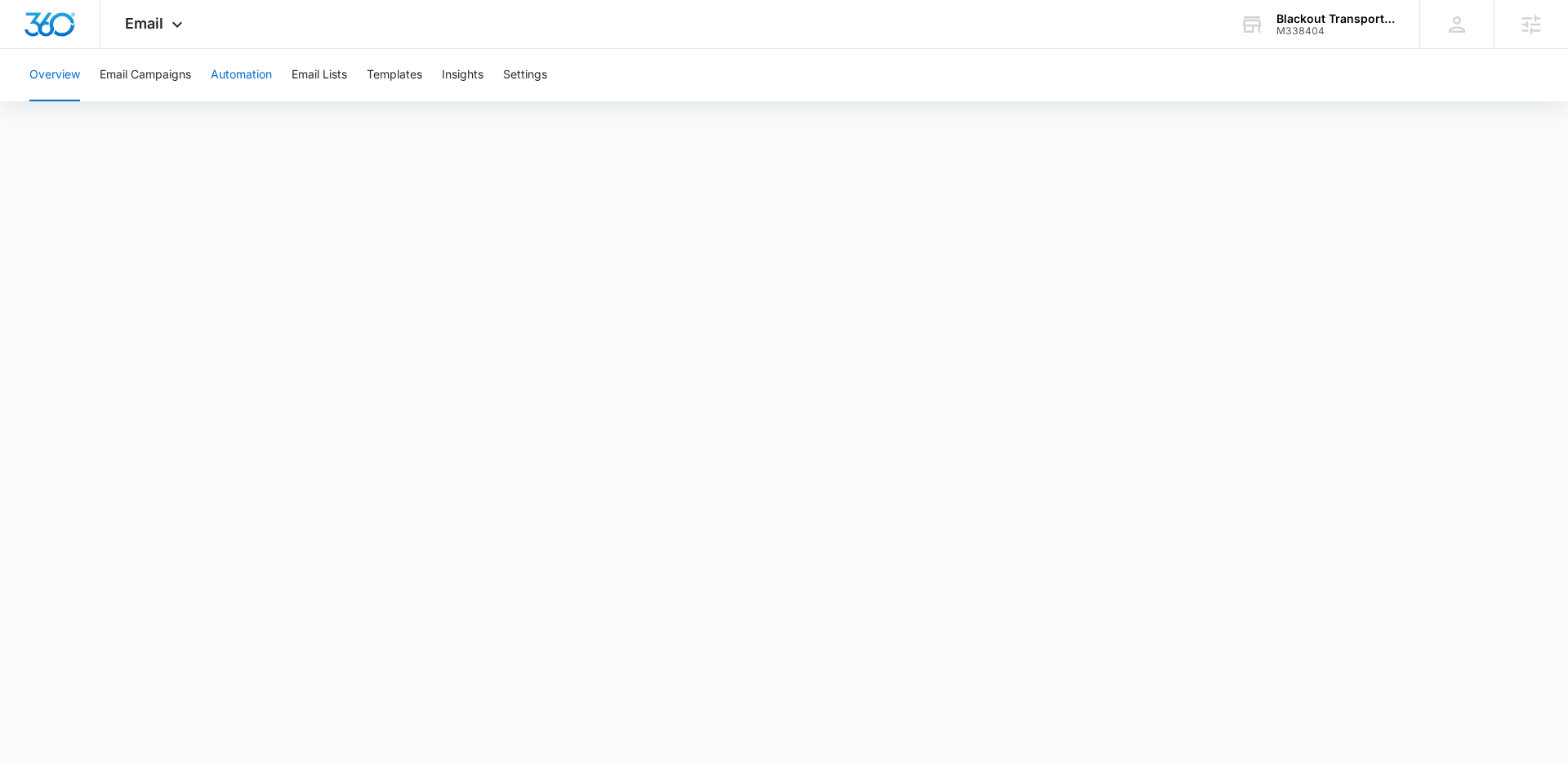
click at [241, 80] on button "Automation" at bounding box center [241, 75] width 61 height 53
click at [171, 22] on icon at bounding box center [177, 28] width 19 height 19
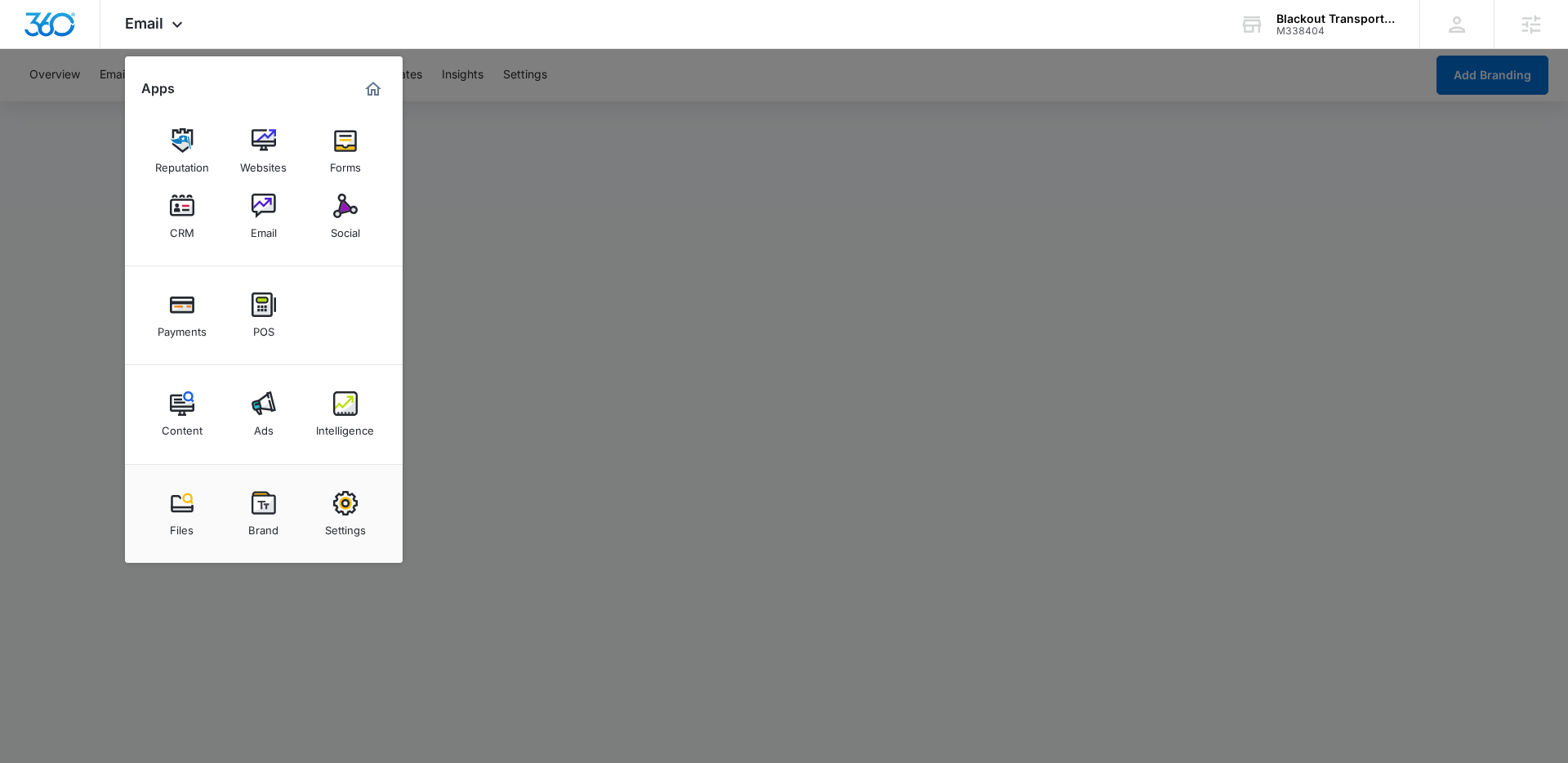
click at [445, 325] on div at bounding box center [784, 381] width 1568 height 763
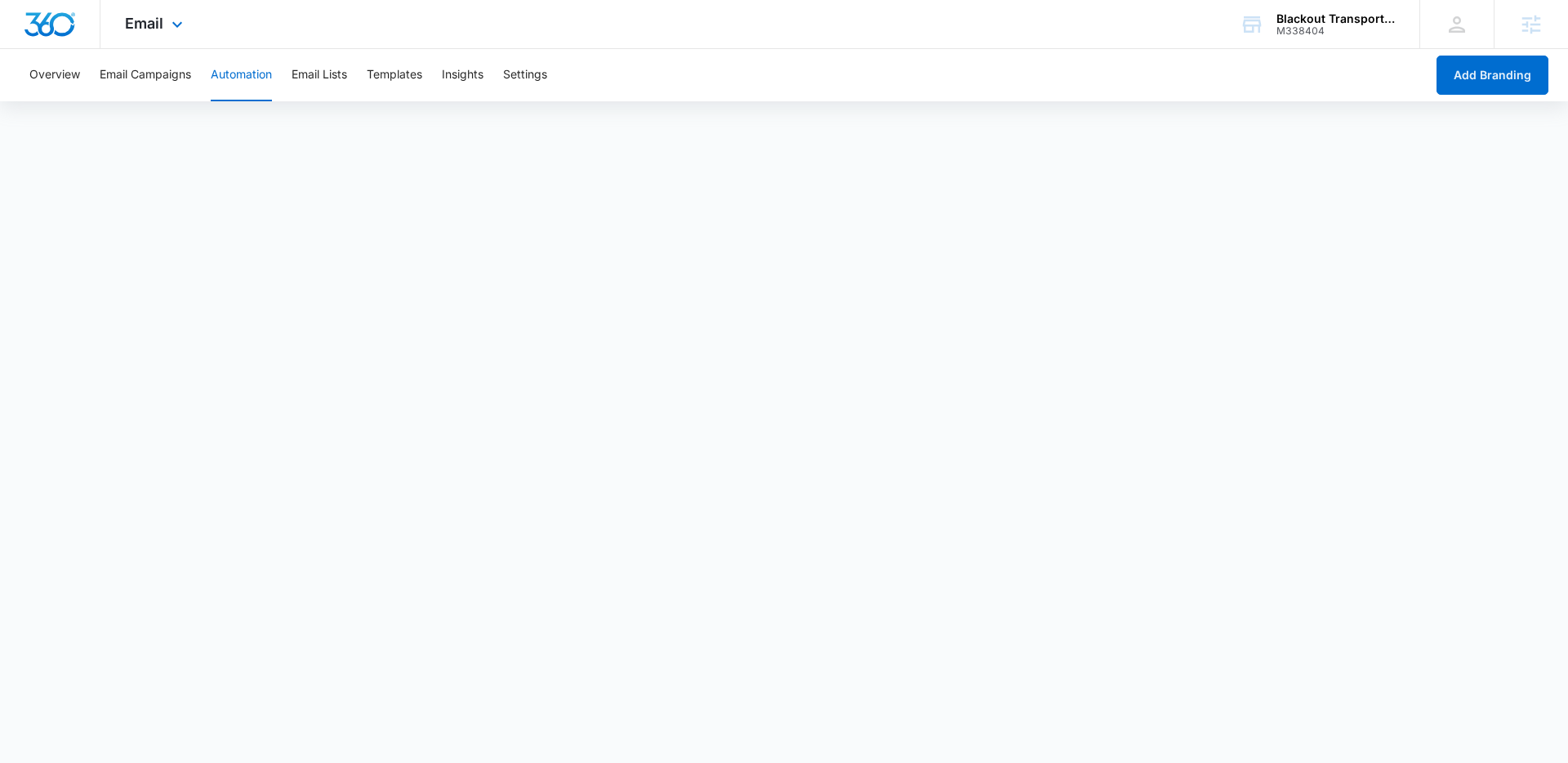
click at [157, 33] on div "Email Apps Reputation Websites Forms CRM Email Social Payments POS Content Ads …" at bounding box center [156, 23] width 111 height 48
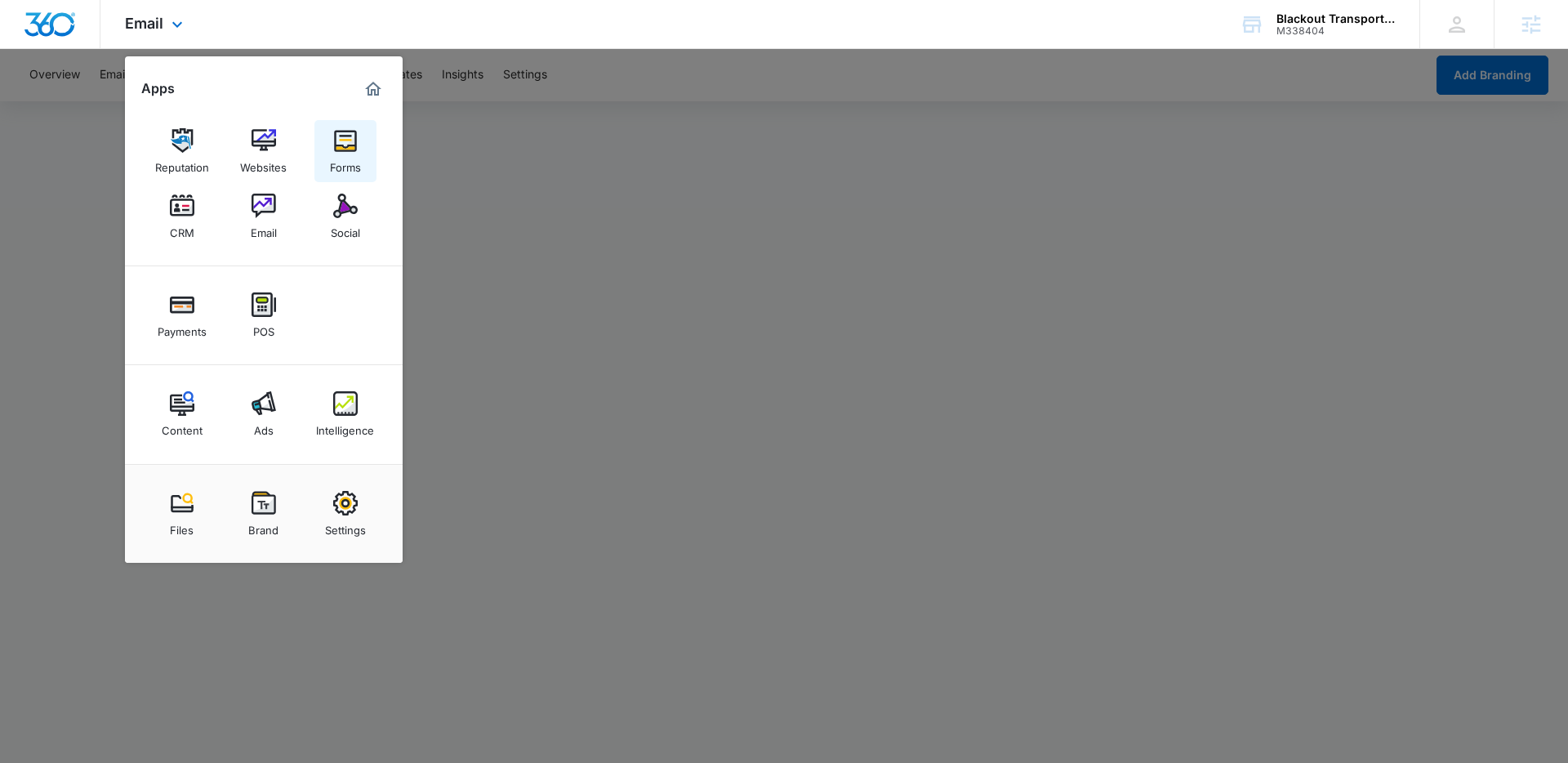
click at [352, 161] on div "Forms" at bounding box center [346, 164] width 31 height 21
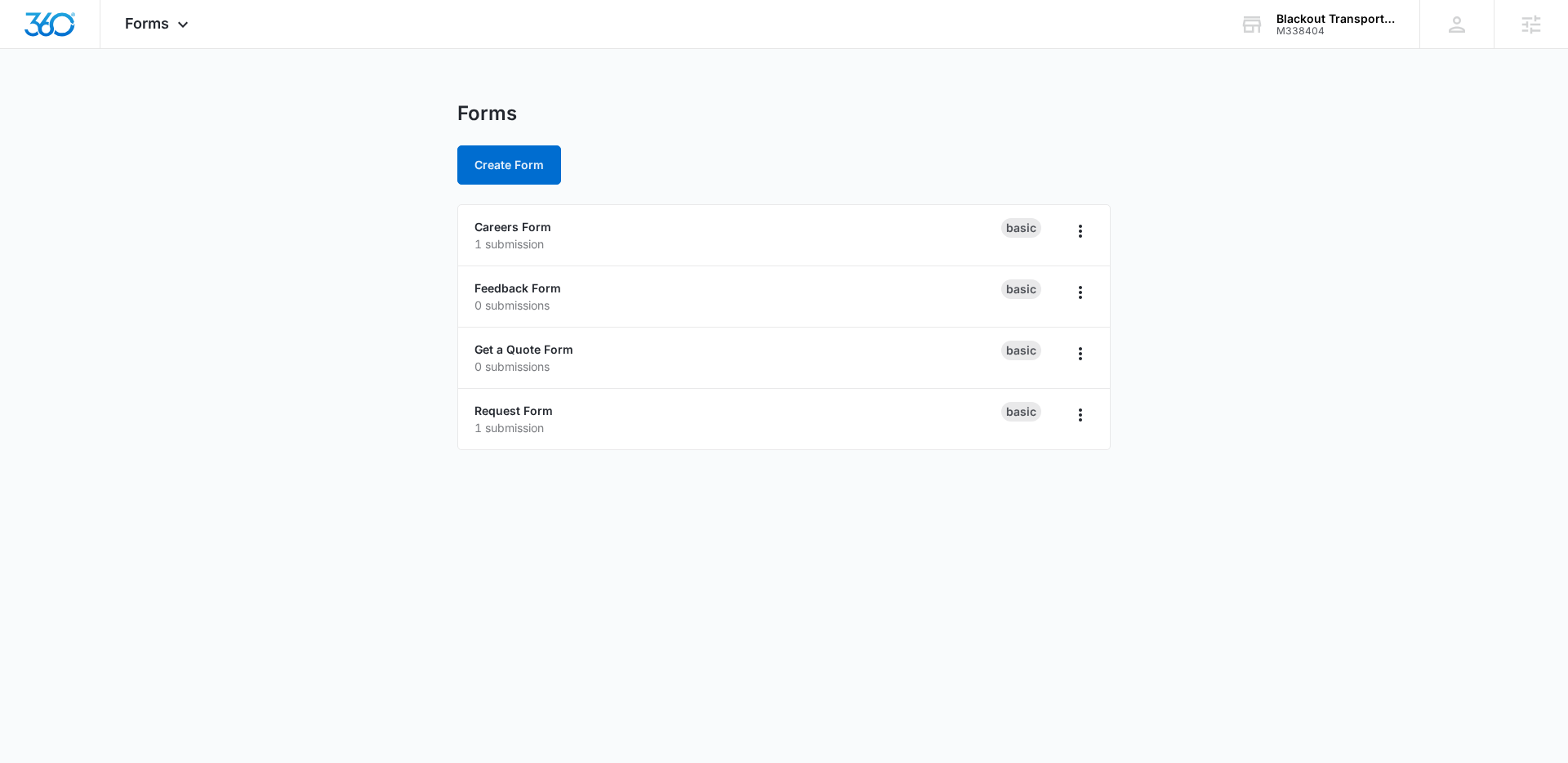
click at [640, 489] on body "Forms Apps Reputation Websites Forms CRM Email Social Payments POS Content Ads …" at bounding box center [784, 381] width 1568 height 763
click at [527, 348] on link "Get a Quote Form" at bounding box center [523, 349] width 98 height 14
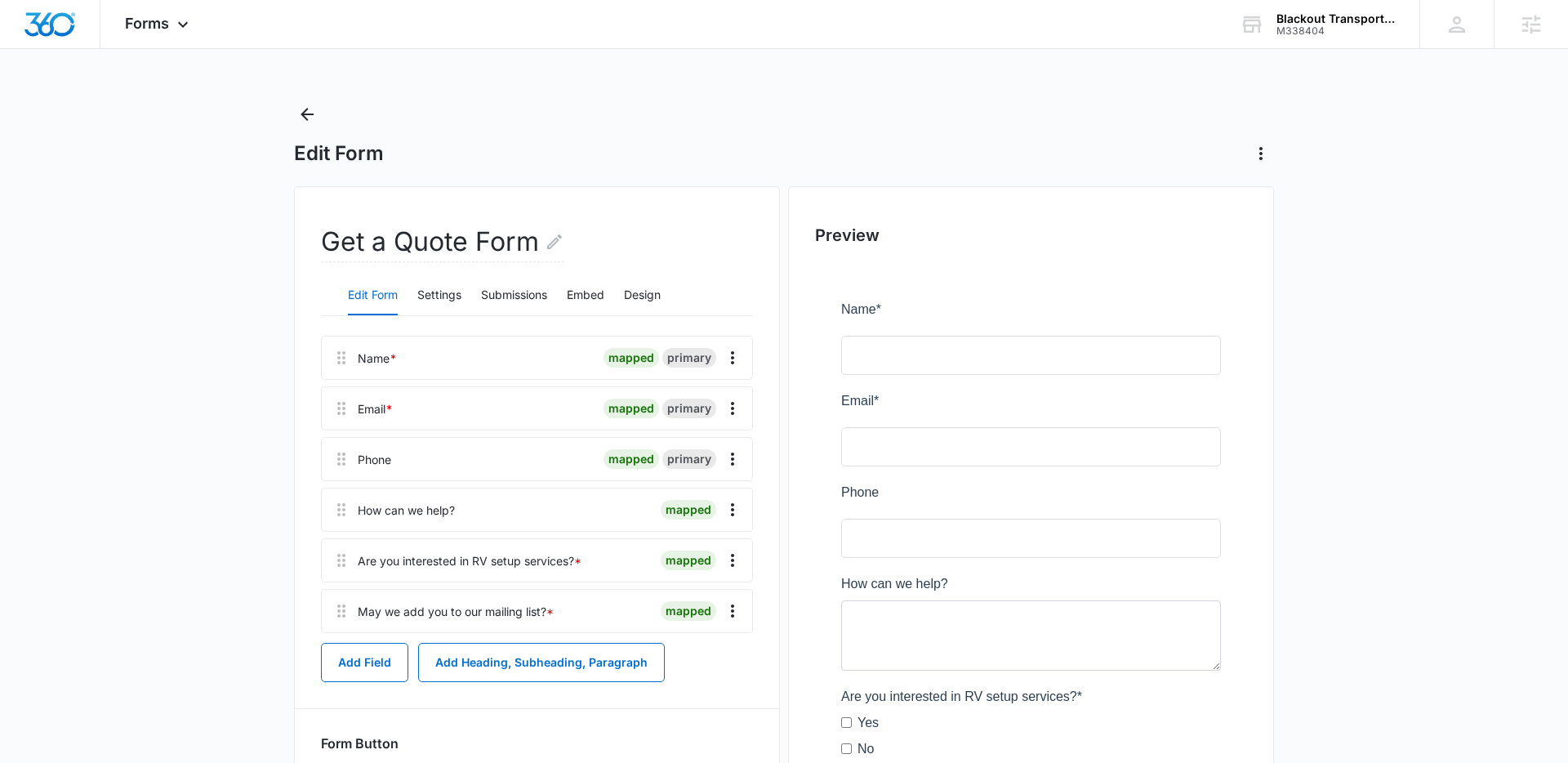
click at [553, 306] on div "Edit Form Settings Submissions Embed Design" at bounding box center [538, 296] width 432 height 41
click at [533, 304] on button "Submissions" at bounding box center [514, 296] width 66 height 39
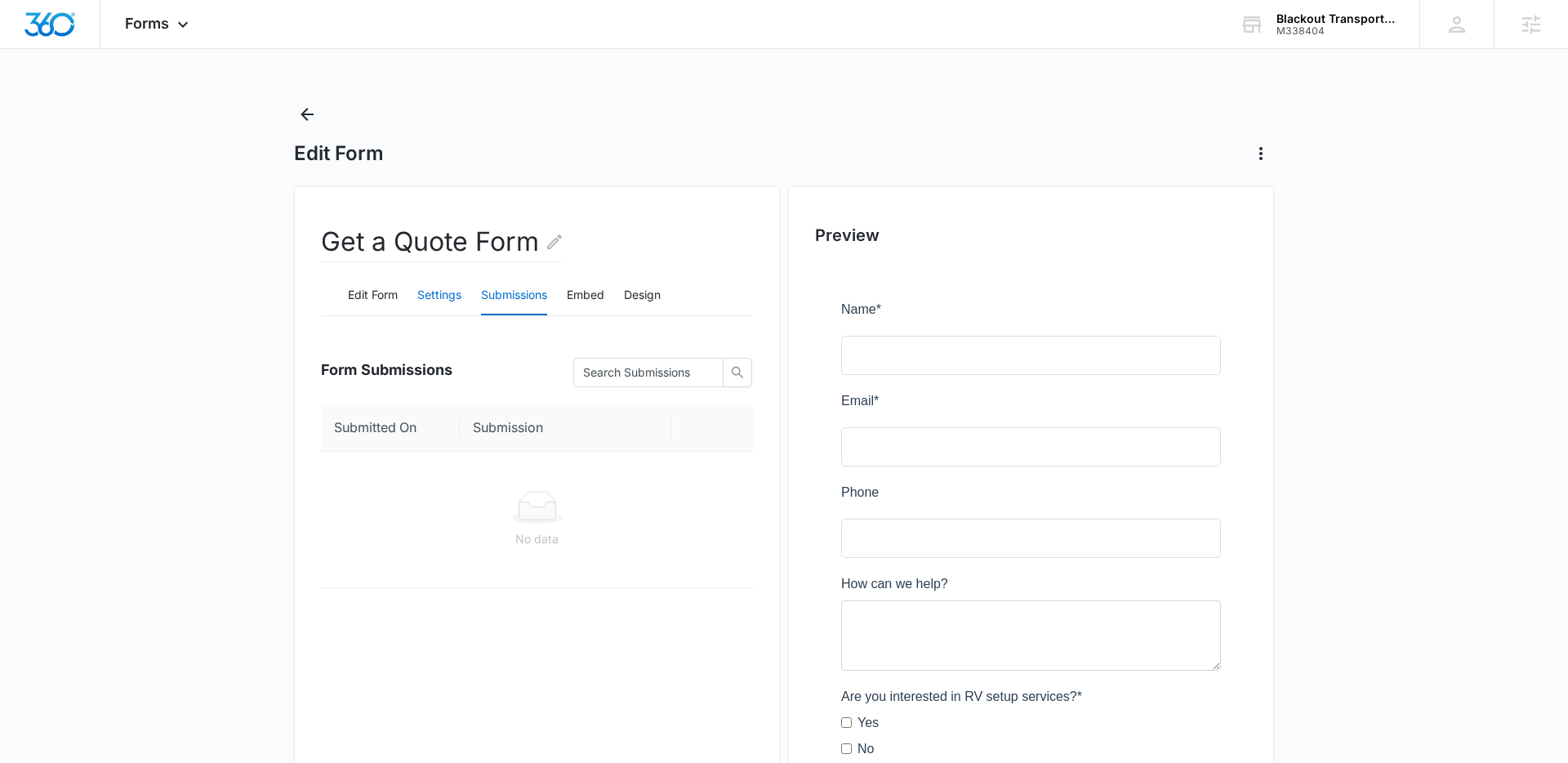
click at [432, 304] on button "Settings" at bounding box center [439, 296] width 44 height 39
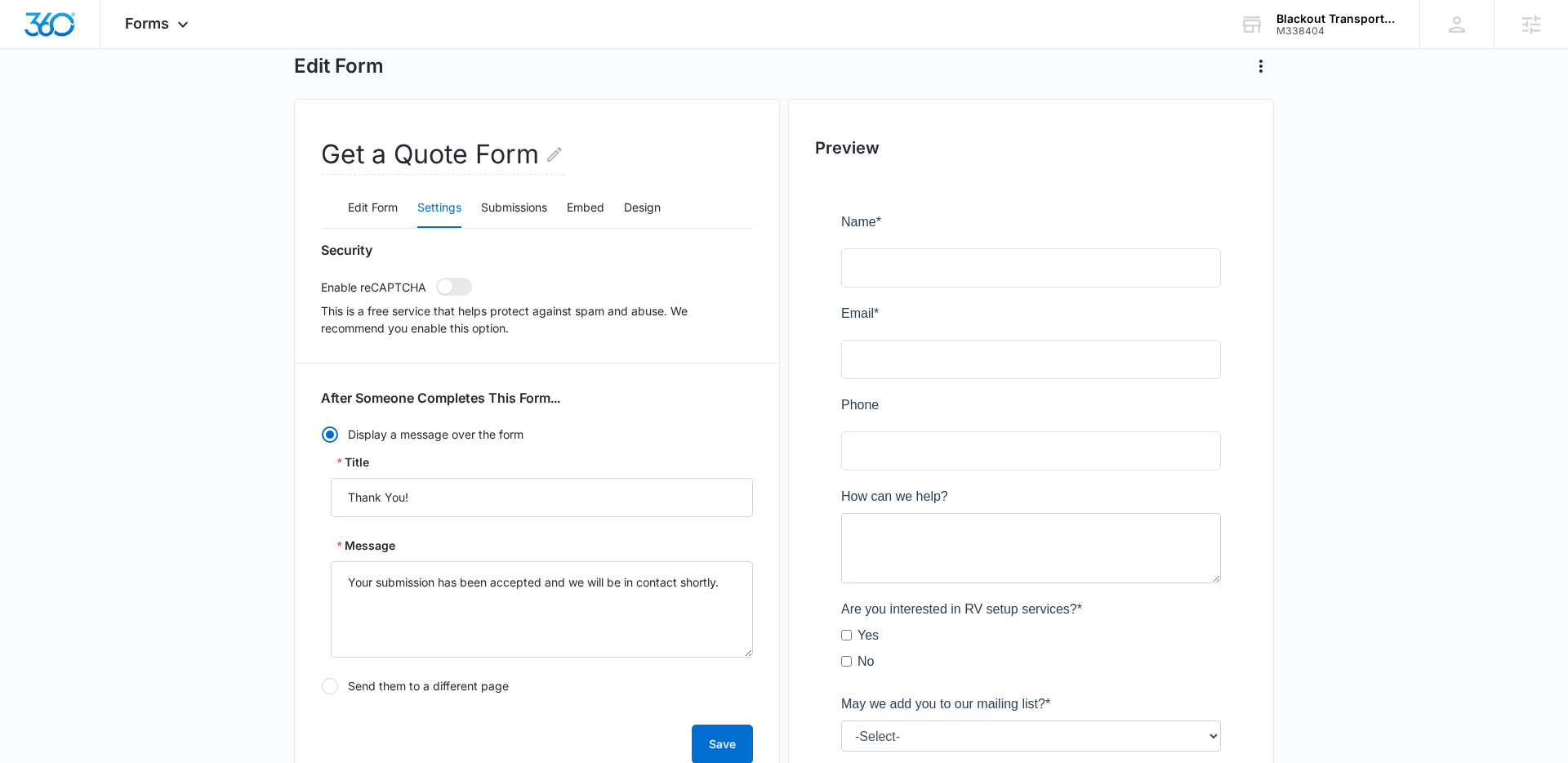
scroll to position [89, 0]
click at [728, 580] on textarea "Your submission has been accepted and we will be in contact shortly." at bounding box center [542, 608] width 423 height 96
drag, startPoint x: 728, startPoint y: 580, endPoint x: 348, endPoint y: 577, distance: 380.0
click at [348, 577] on textarea "Your submission has been accepted and we will be in contact shortly." at bounding box center [542, 608] width 423 height 96
click at [500, 630] on textarea "Your submission has been accepted and we will be in contact shortly." at bounding box center [542, 608] width 423 height 96
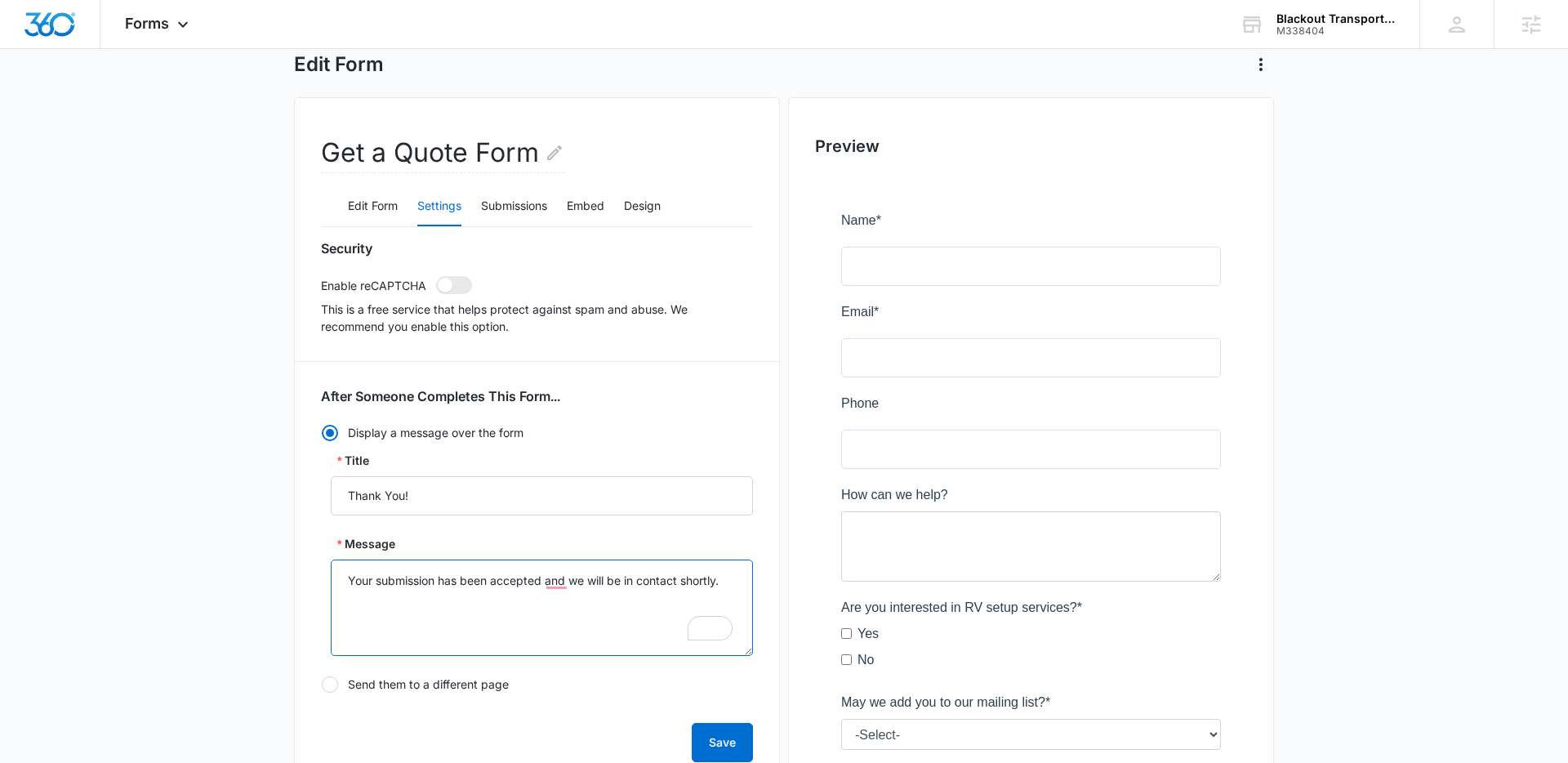
drag, startPoint x: 728, startPoint y: 585, endPoint x: 332, endPoint y: 544, distance: 398.1
click at [337, 549] on div "Message Your submission has been accepted and we will be in contact shortly." at bounding box center [542, 595] width 423 height 121
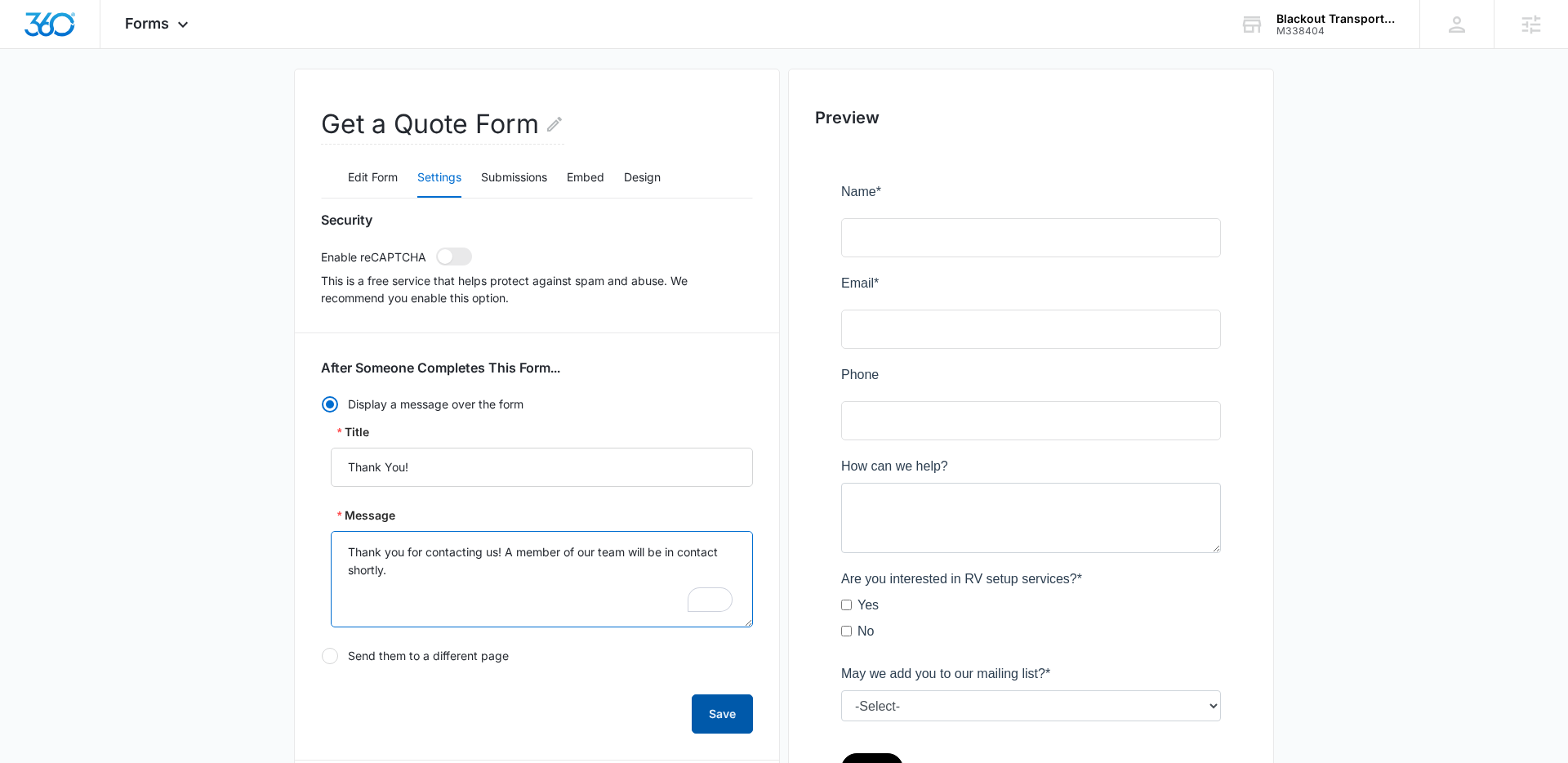
type textarea "Thank you for contacting us! A member of our team will be in contact shortly."
click at [712, 707] on button "Save" at bounding box center [722, 714] width 61 height 39
click at [439, 251] on span at bounding box center [445, 256] width 15 height 15
click at [436, 248] on input "checkbox" at bounding box center [435, 247] width 1 height 1
checkbox input "true"
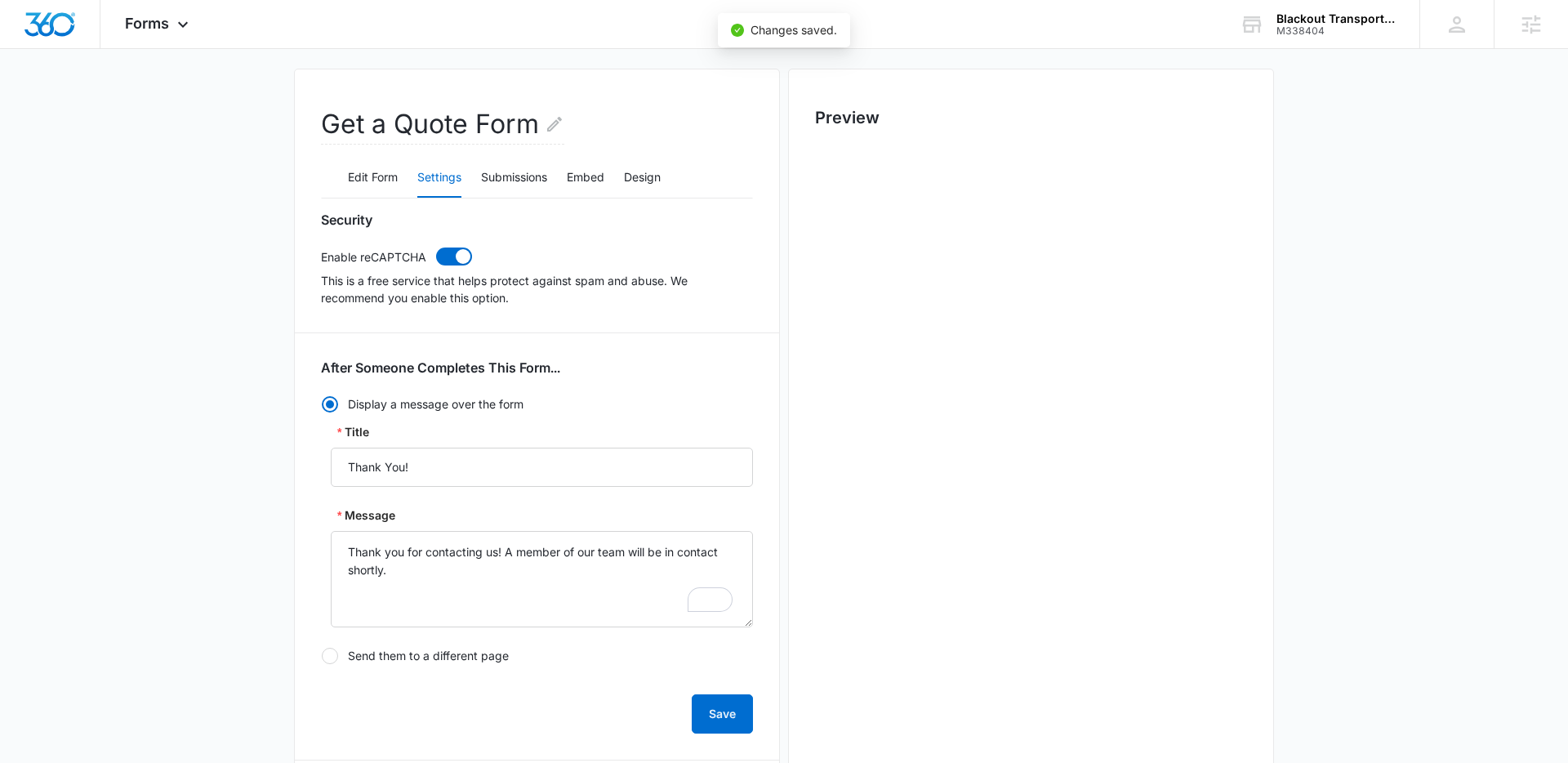
scroll to position [0, 0]
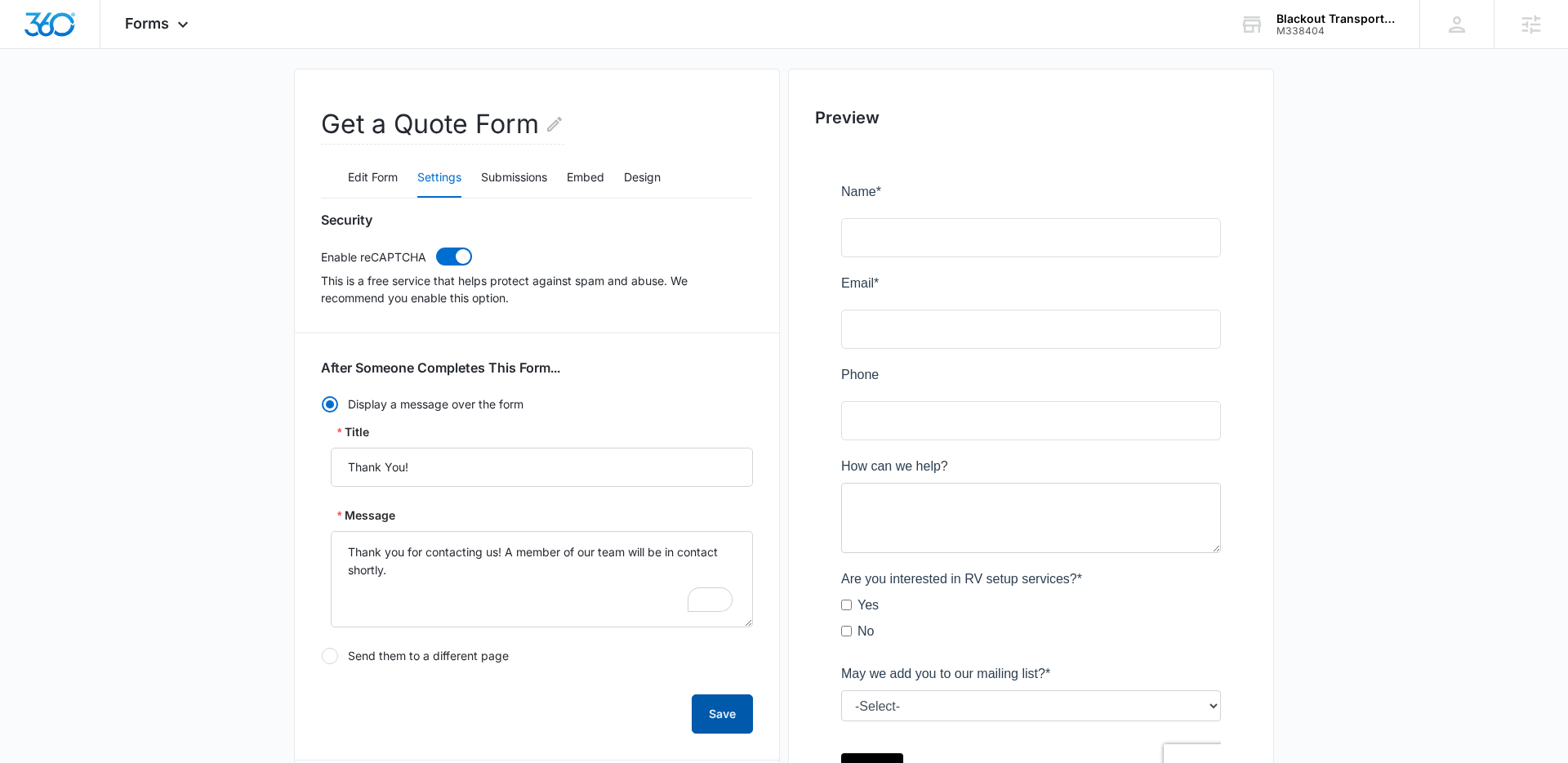
click at [721, 714] on button "Save" at bounding box center [722, 714] width 61 height 39
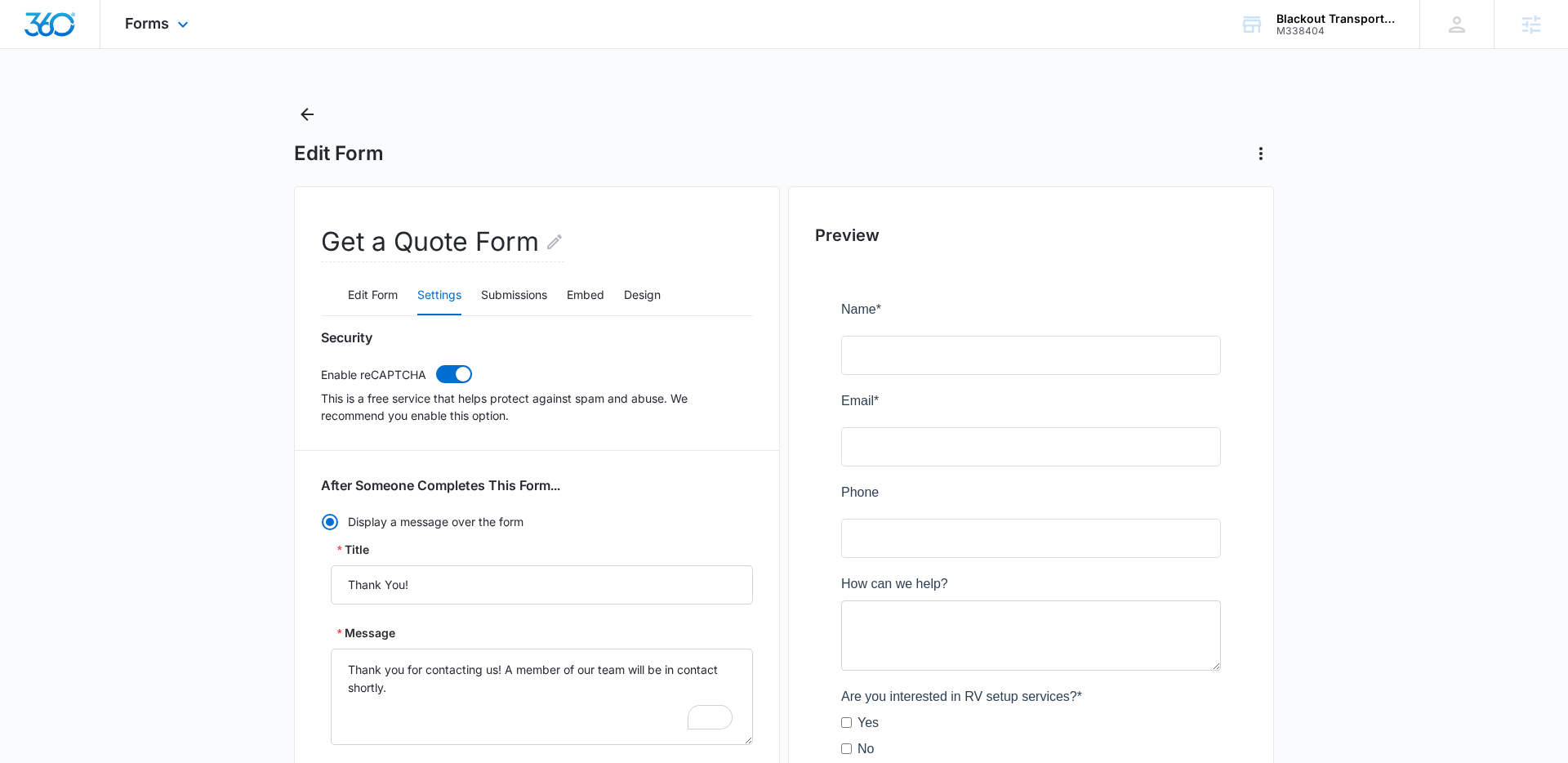
click at [169, 20] on div "Forms Apps Reputation Websites Forms CRM Email Social Payments POS Content Ads …" at bounding box center [159, 23] width 117 height 48
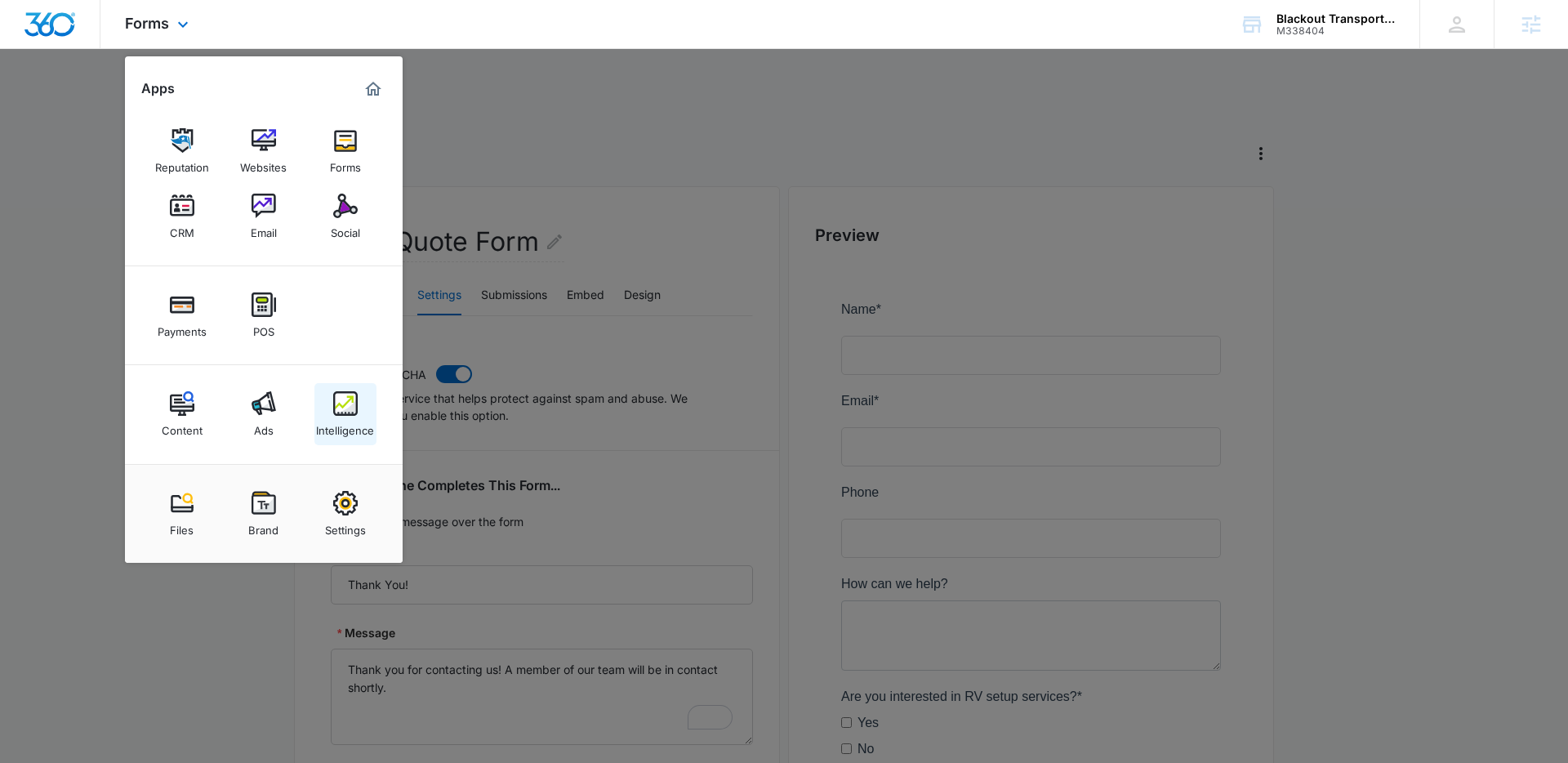
click at [369, 420] on div "Intelligence" at bounding box center [346, 427] width 58 height 21
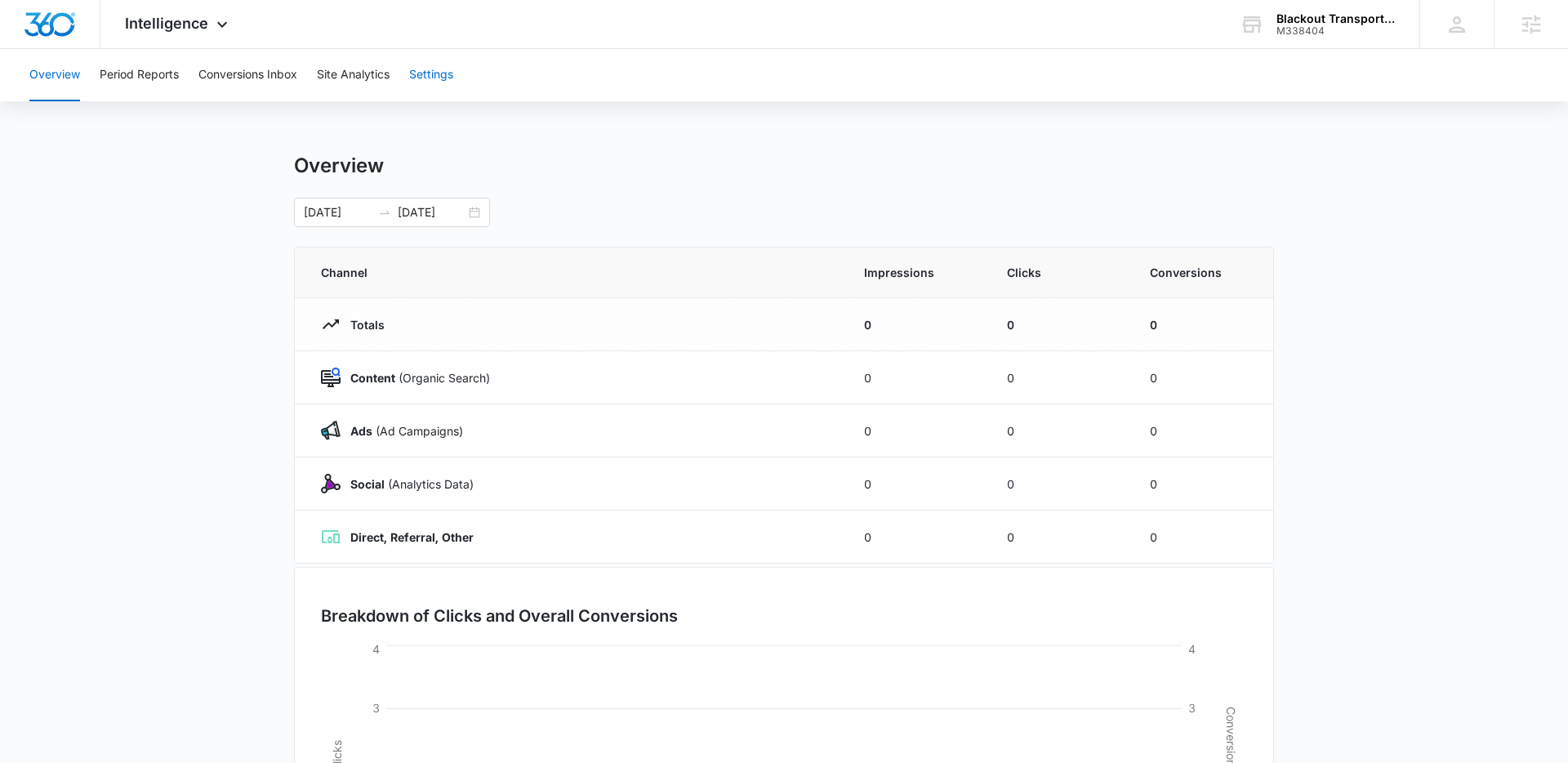
click at [423, 63] on button "Settings" at bounding box center [430, 75] width 44 height 53
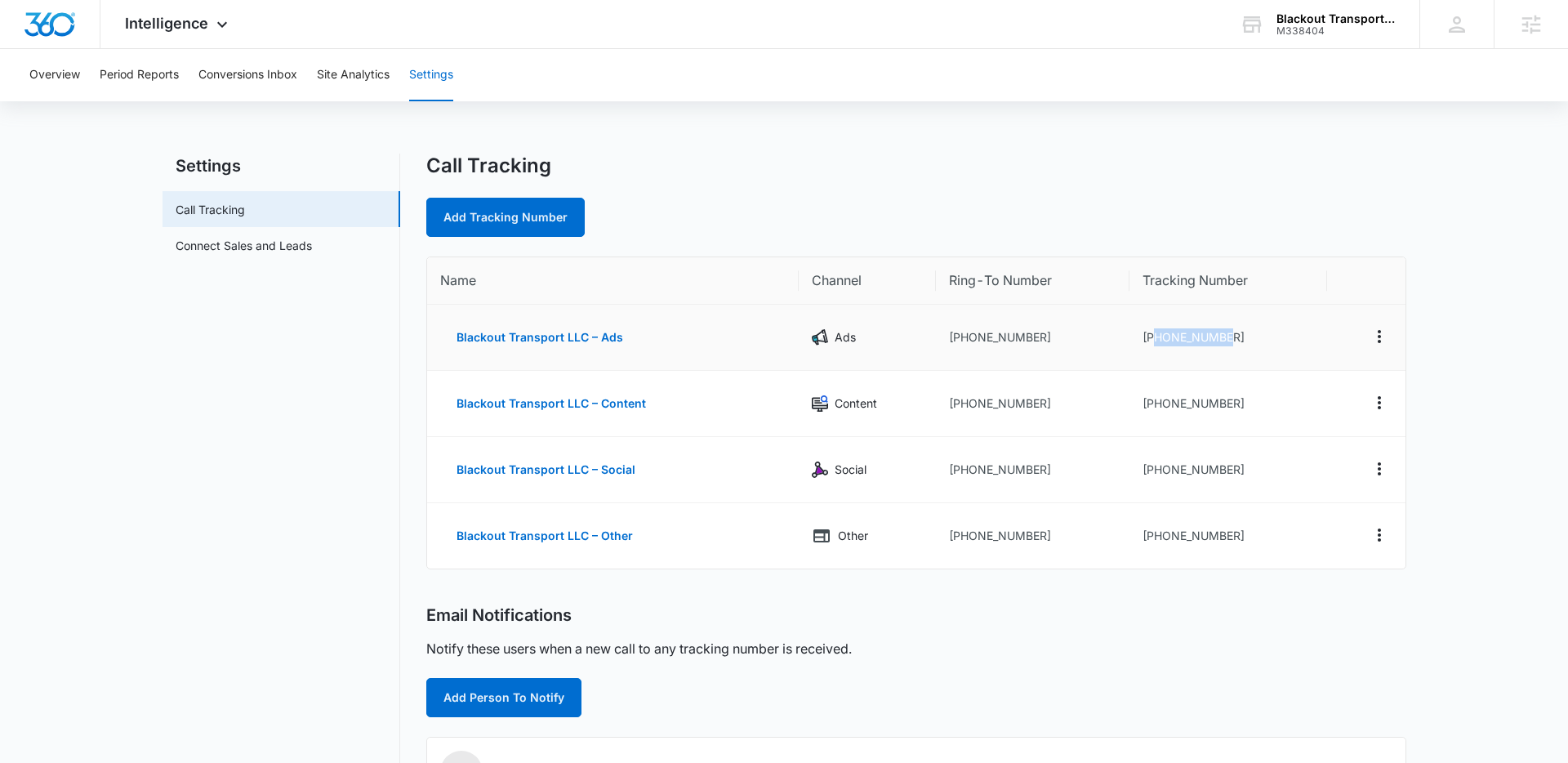
drag, startPoint x: 1153, startPoint y: 338, endPoint x: 1247, endPoint y: 338, distance: 94.0
click at [1247, 338] on td "+17042510165" at bounding box center [1228, 338] width 197 height 66
copy td "7042510165"
drag, startPoint x: 1149, startPoint y: 406, endPoint x: 1231, endPoint y: 406, distance: 82.0
click at [1231, 406] on td "+17042510192" at bounding box center [1228, 404] width 197 height 66
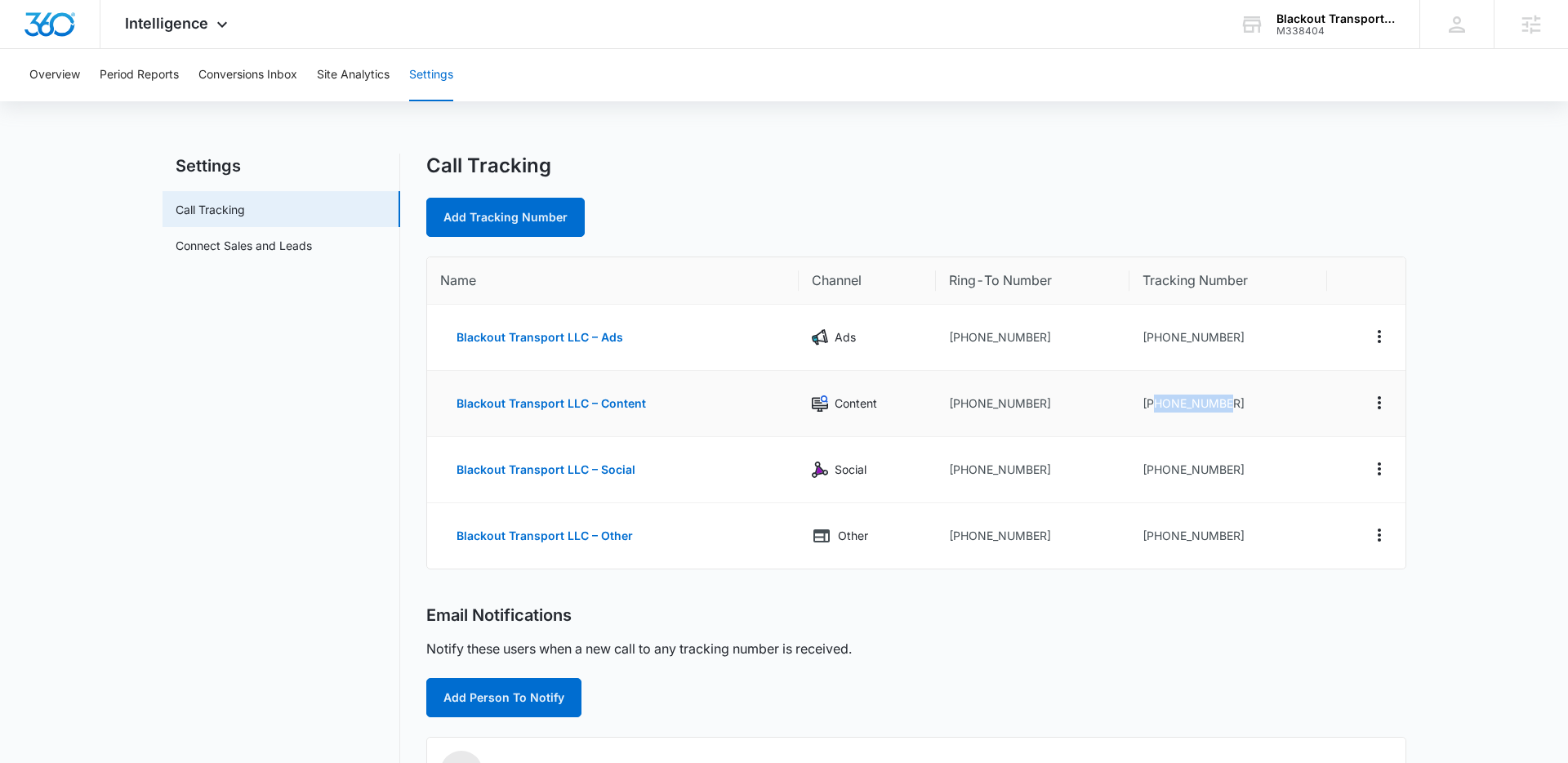
copy td "7042510192"
drag, startPoint x: 1151, startPoint y: 464, endPoint x: 1248, endPoint y: 462, distance: 97.0
click at [1248, 462] on td "+17042510194" at bounding box center [1228, 471] width 197 height 66
copy td "7042510194"
drag, startPoint x: 1153, startPoint y: 535, endPoint x: 1251, endPoint y: 534, distance: 98.0
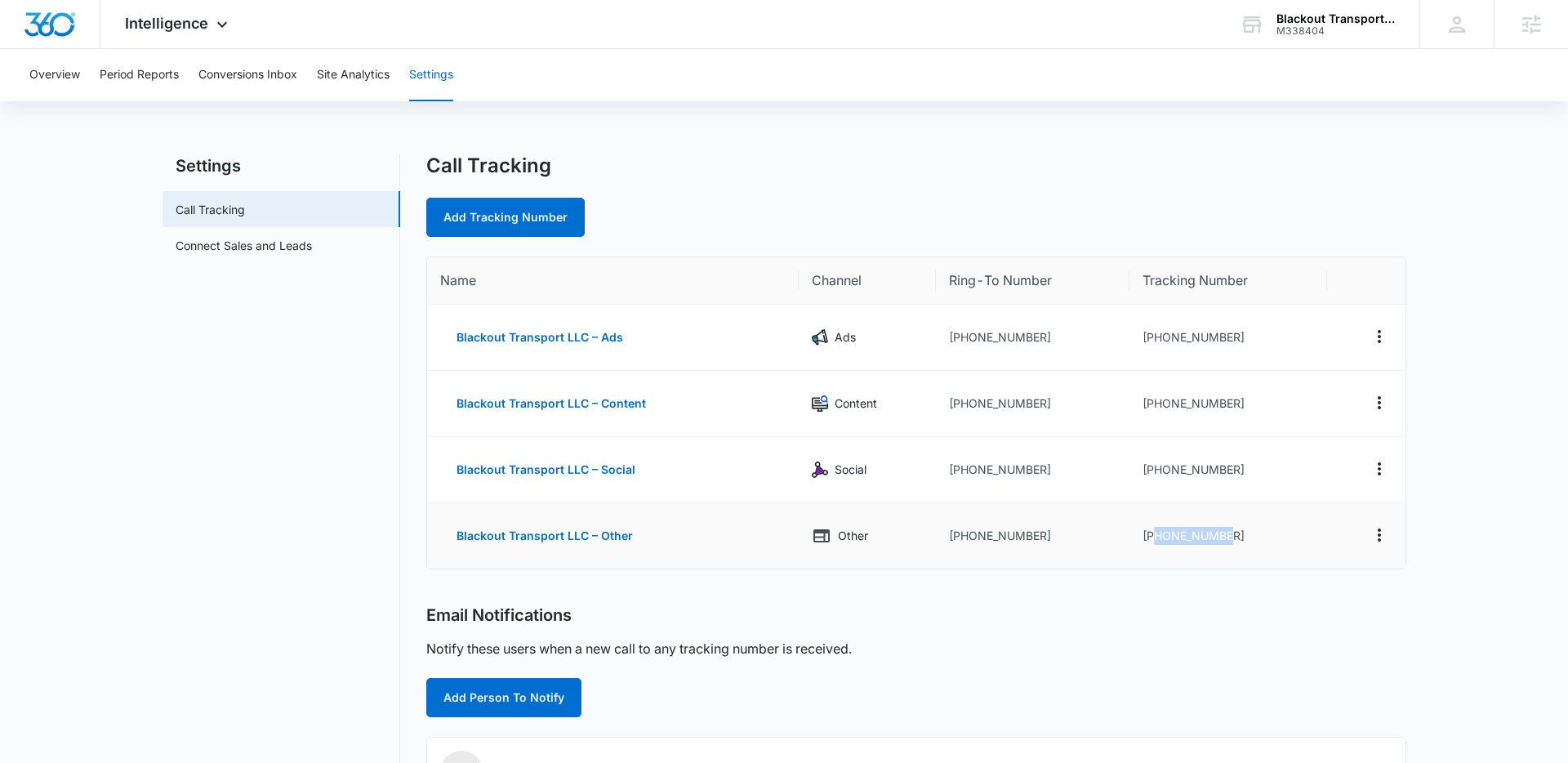
click at [1251, 534] on td "+17042510206" at bounding box center [1228, 536] width 197 height 65
copy td "7042510206"
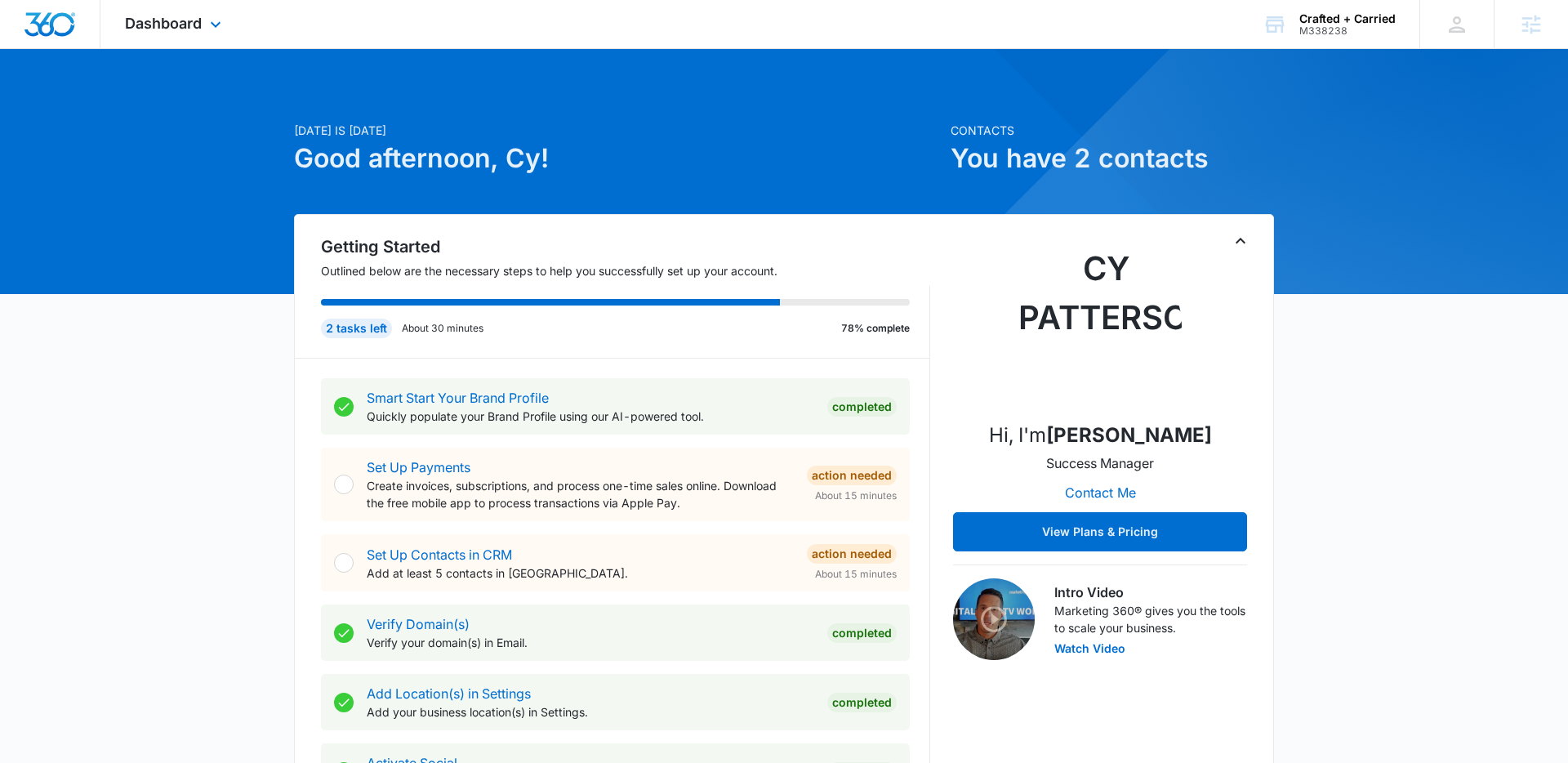
click at [181, 32] on div "Dashboard Apps Reputation Websites Forms CRM Email Social Payments POS Content …" at bounding box center [174, 23] width 149 height 48
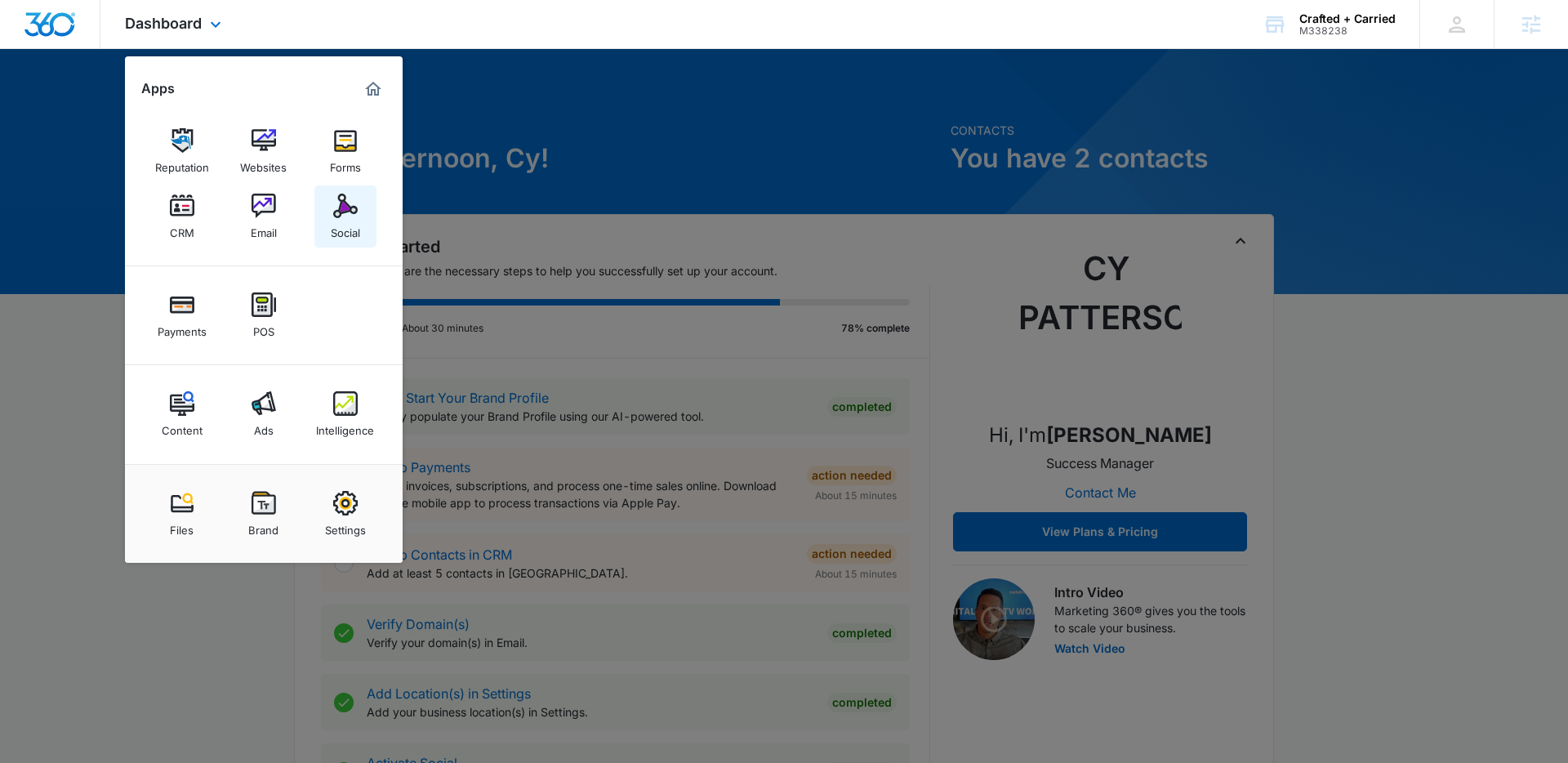
click at [347, 210] on img at bounding box center [345, 206] width 24 height 24
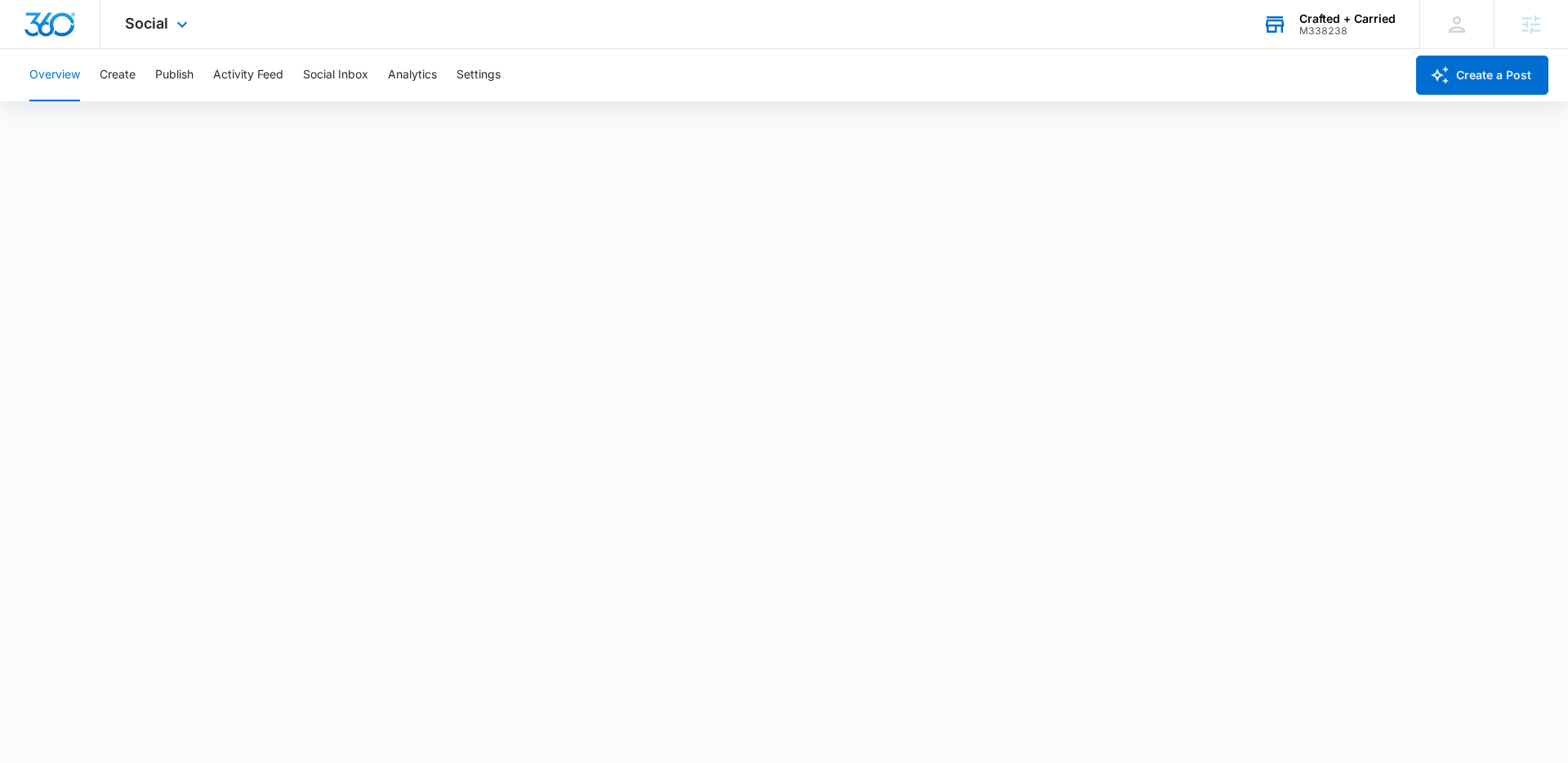
click at [1325, 22] on div "Crafted + Carried" at bounding box center [1347, 19] width 96 height 13
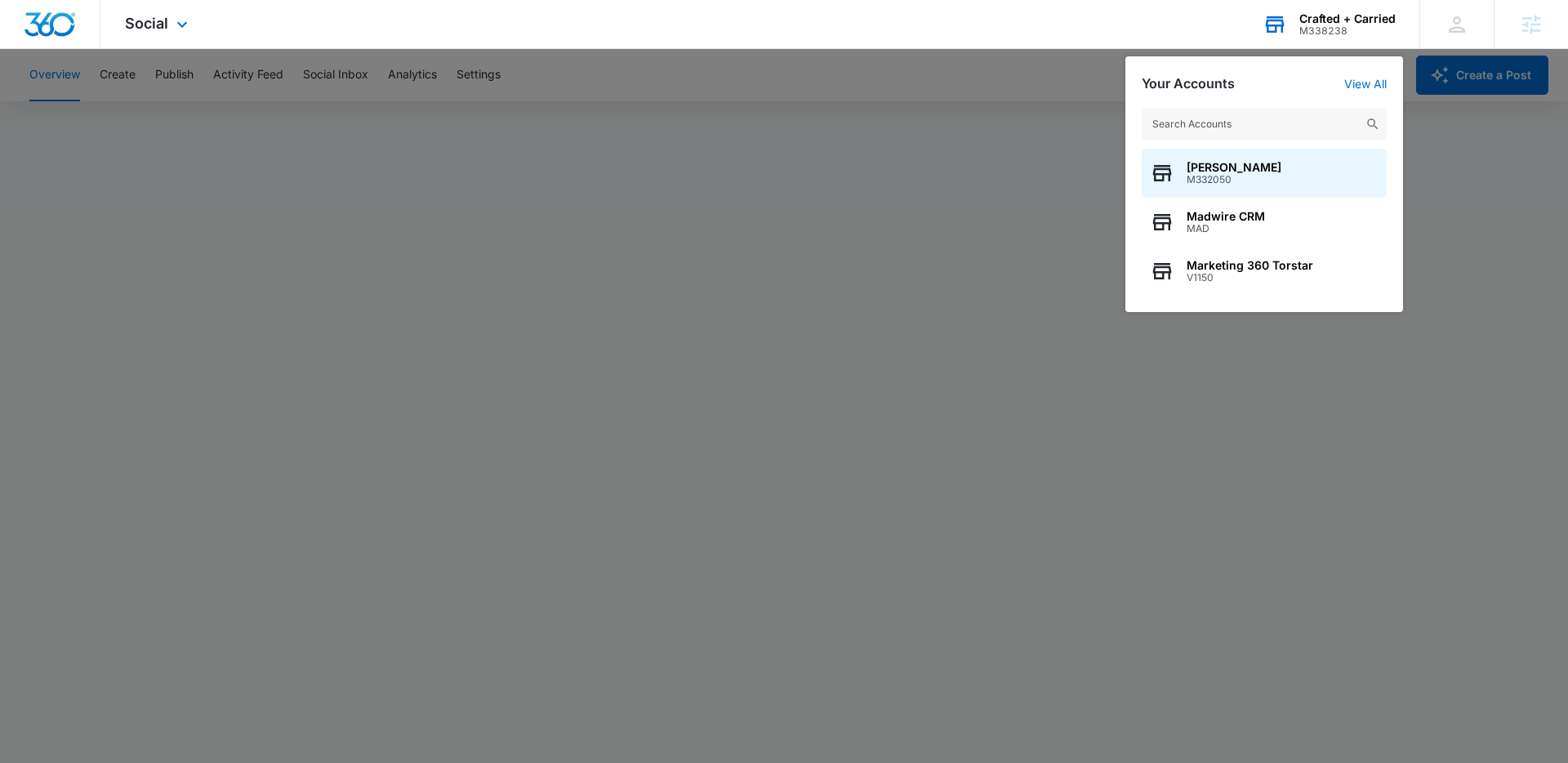
click at [1305, 125] on input "text" at bounding box center [1265, 125] width 245 height 33
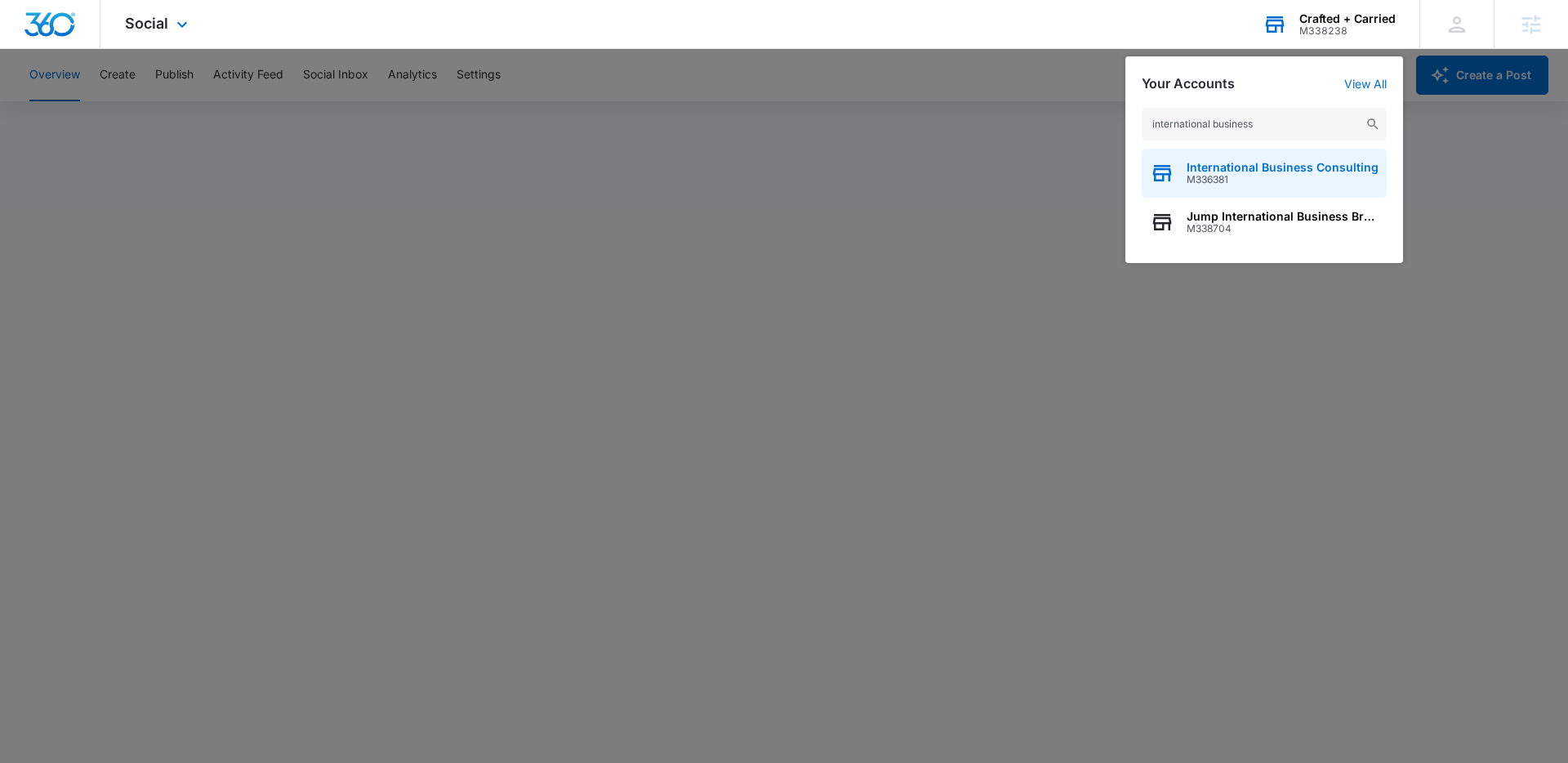
type input "international business"
click at [1261, 180] on span "M336381" at bounding box center [1283, 180] width 192 height 12
